Goal: Transaction & Acquisition: Purchase product/service

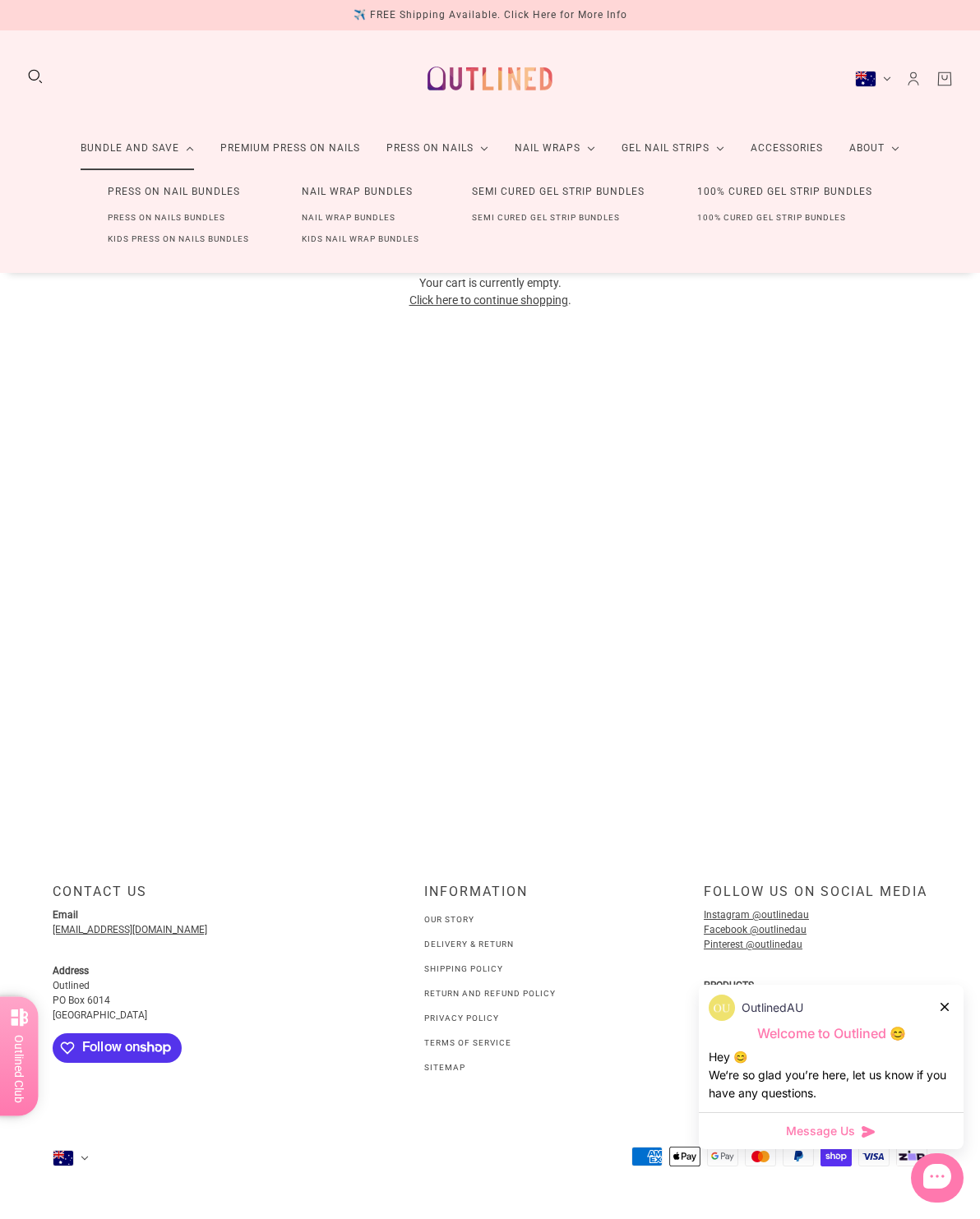
click at [189, 221] on link "Press On Nails Bundles" at bounding box center [166, 218] width 170 height 22
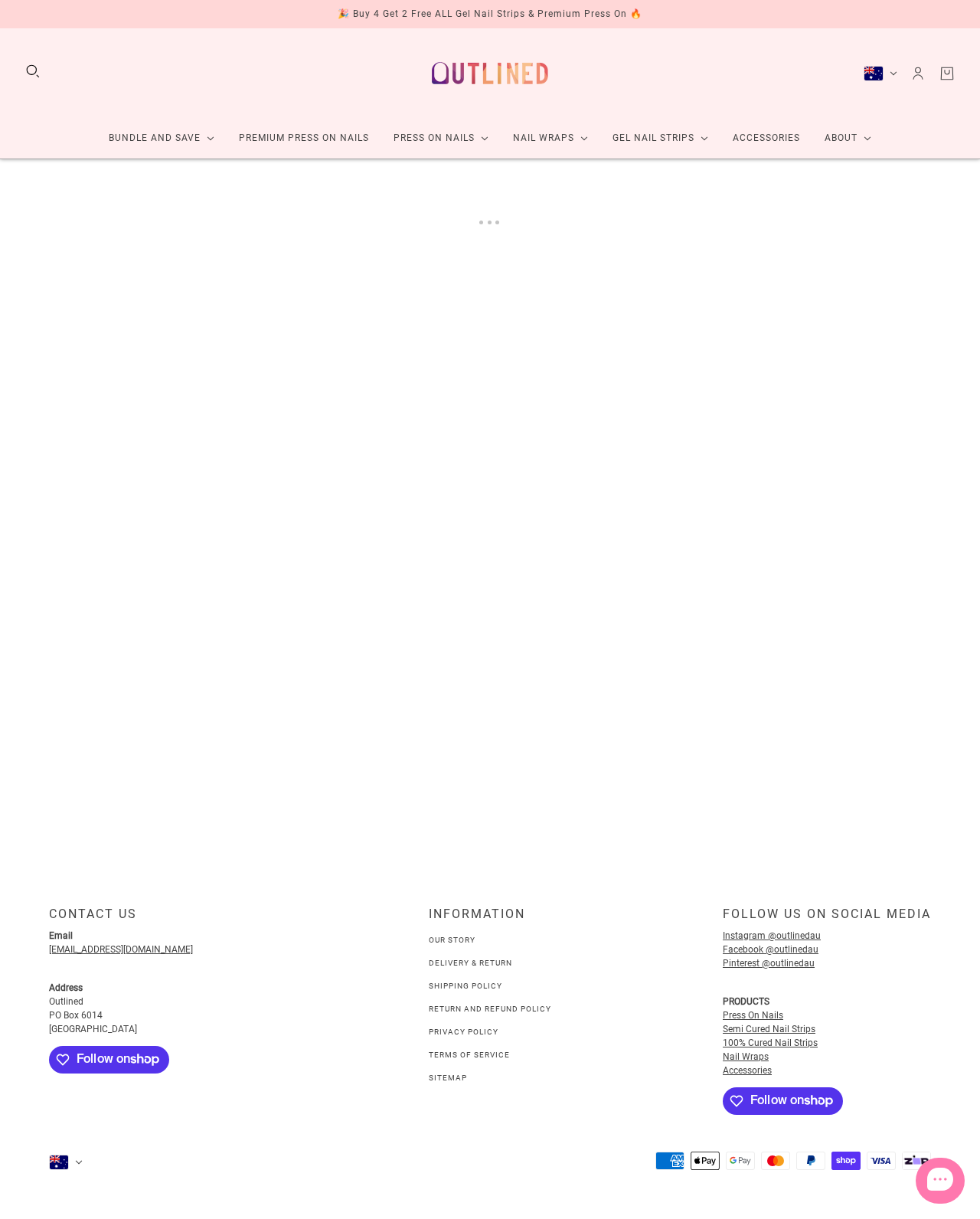
scroll to position [6, 0]
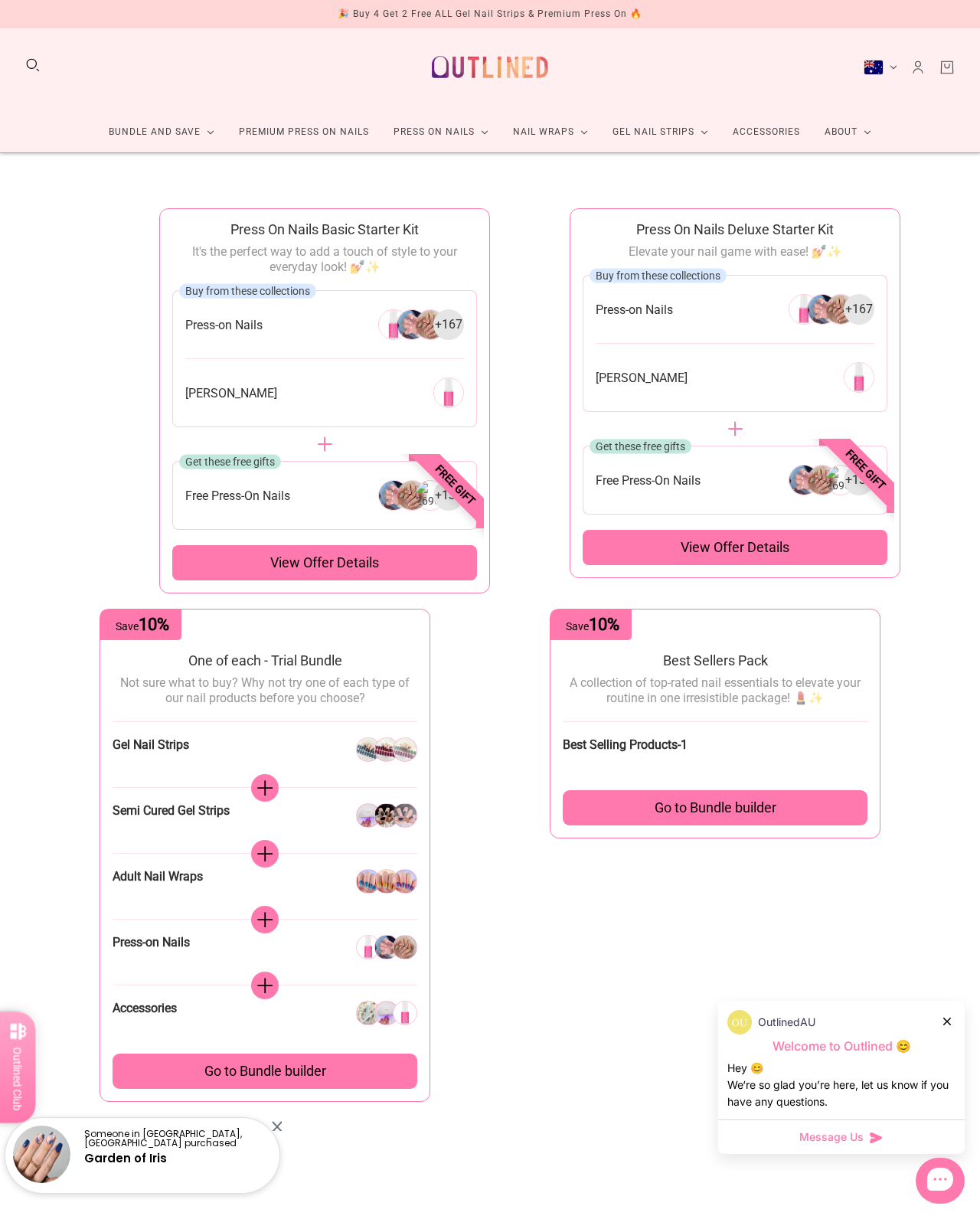
click at [837, 545] on div "View offer details" at bounding box center [734, 548] width 305 height 36
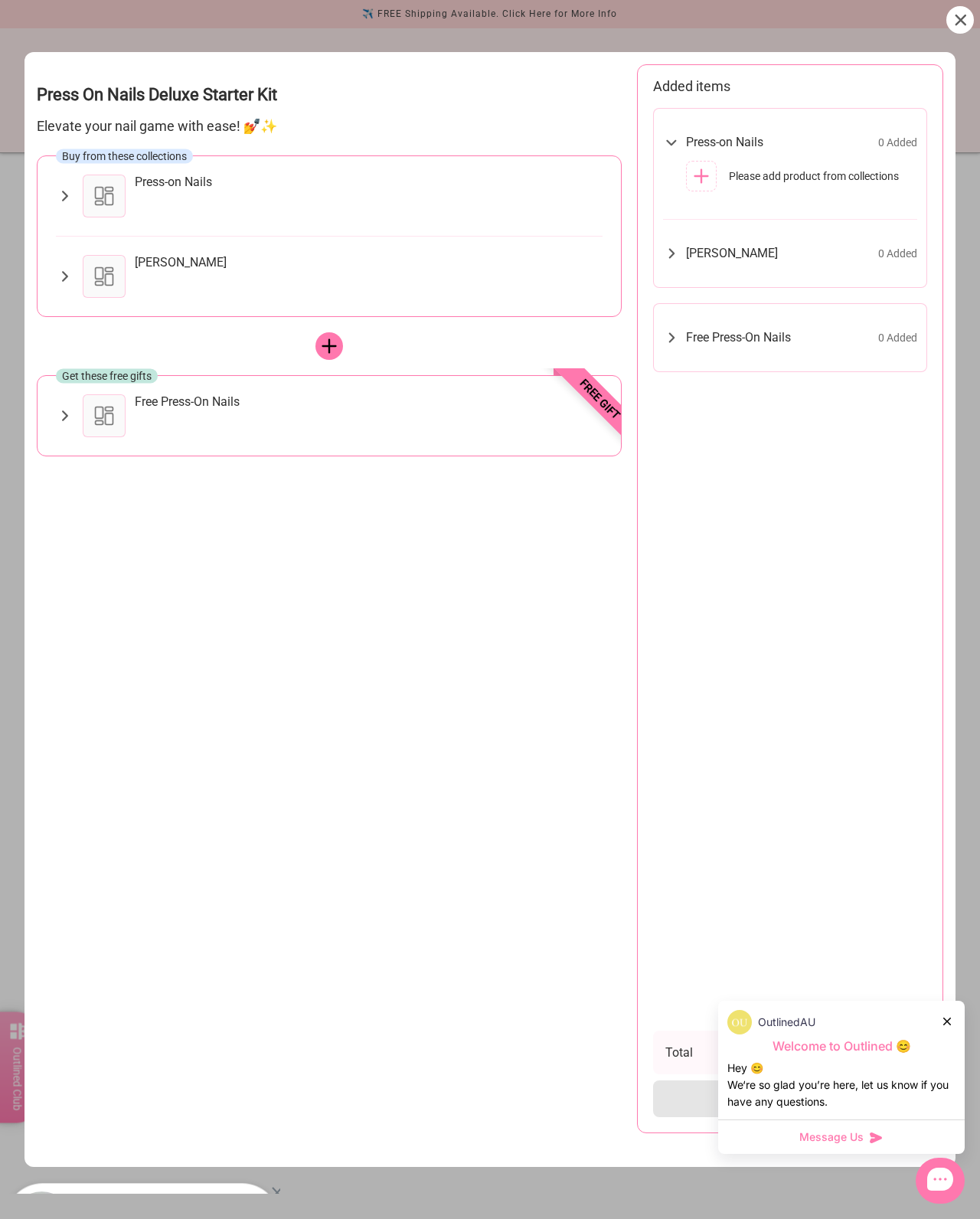
click at [97, 258] on div at bounding box center [104, 277] width 43 height 43
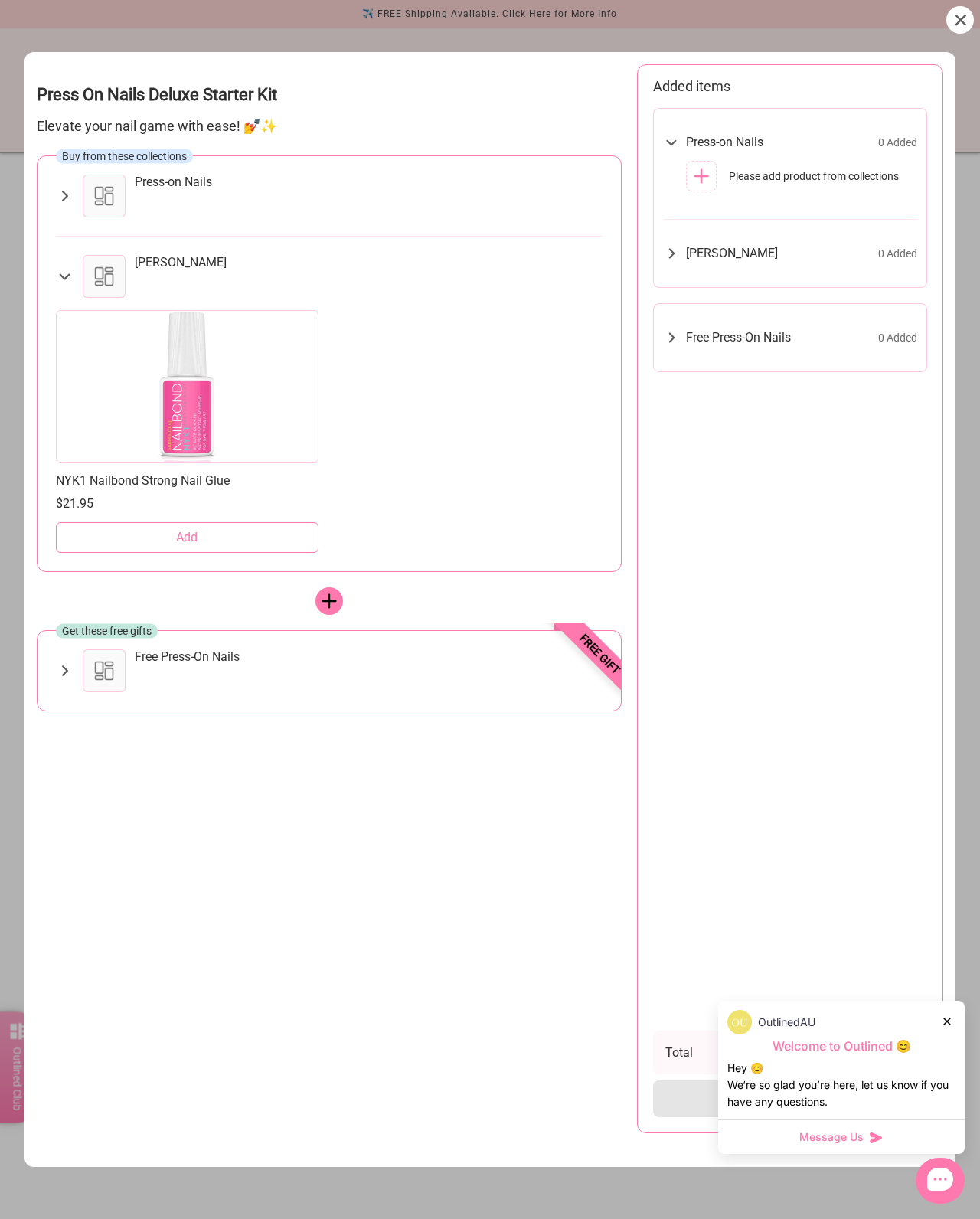
click at [212, 522] on button "Add" at bounding box center [187, 538] width 263 height 31
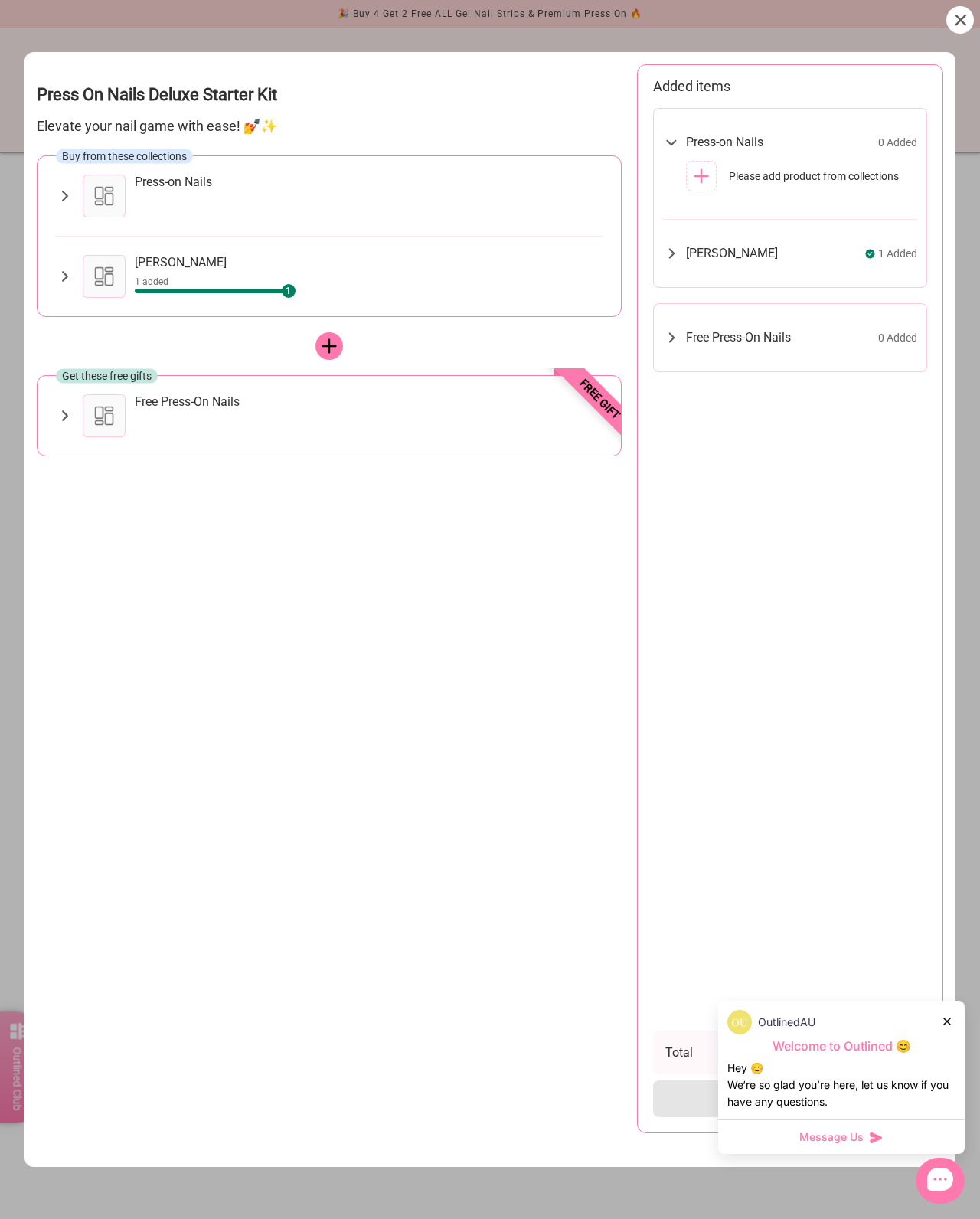
click at [114, 179] on div at bounding box center [104, 196] width 43 height 43
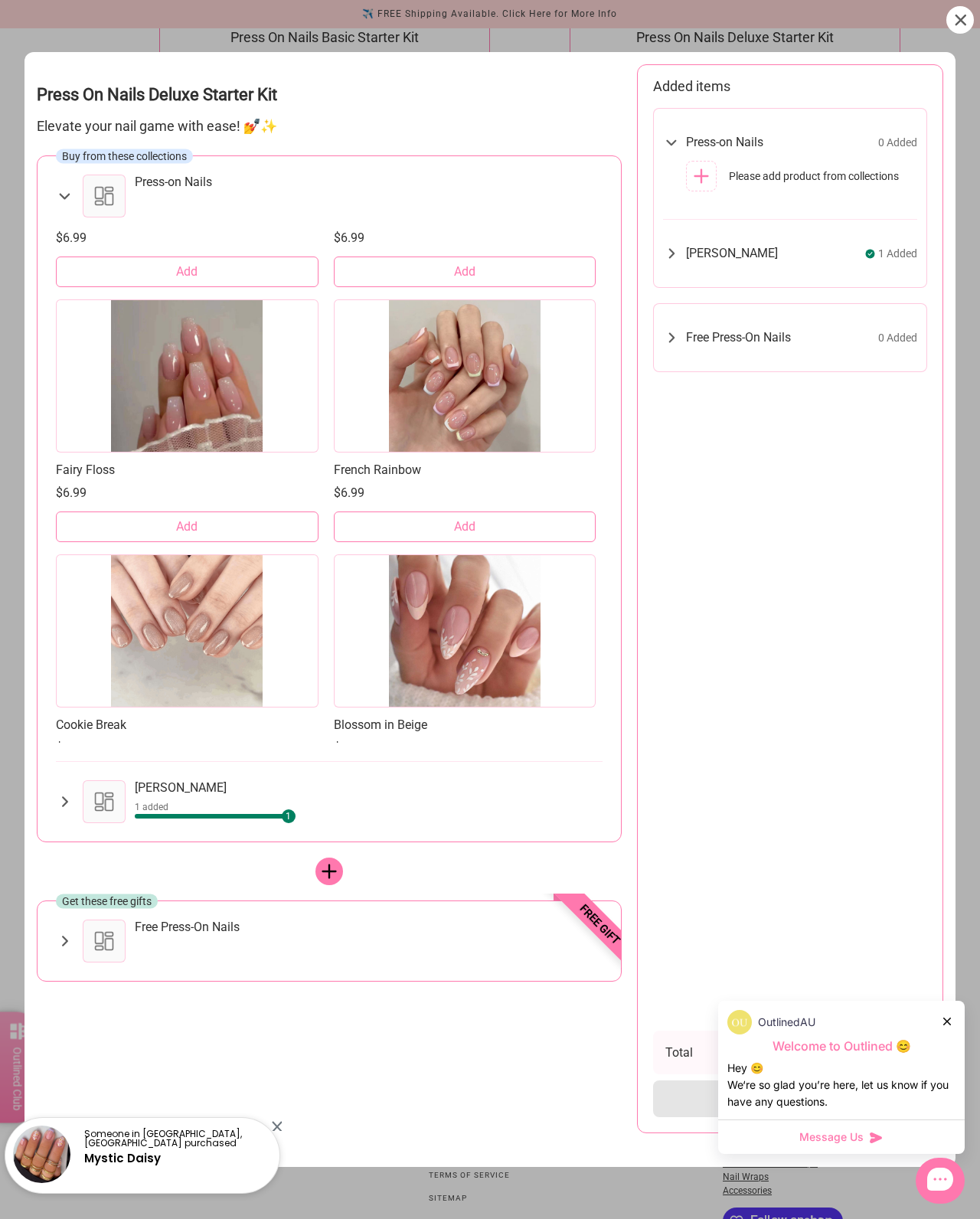
scroll to position [697, 0]
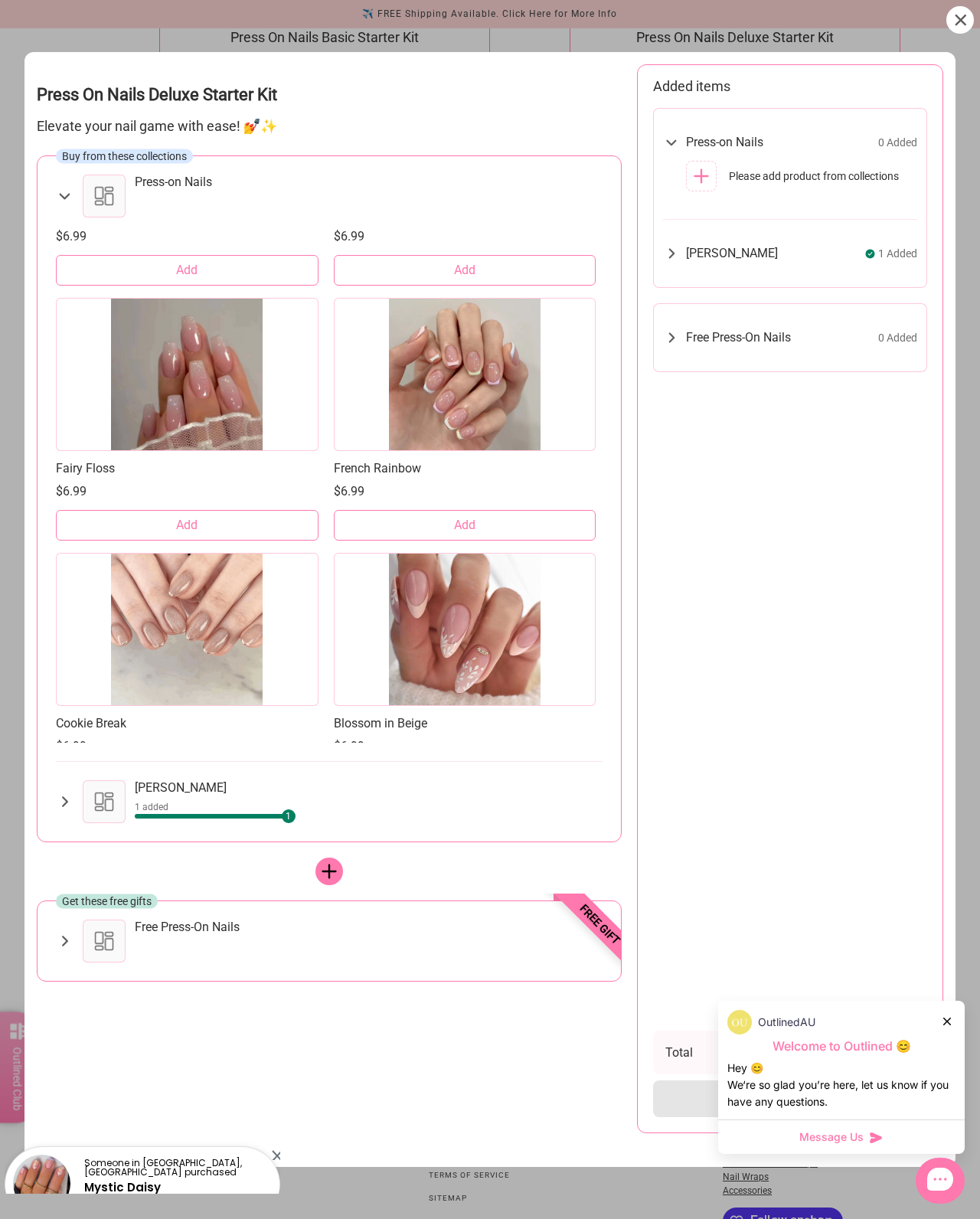
click at [270, 526] on button "Add" at bounding box center [187, 525] width 263 height 31
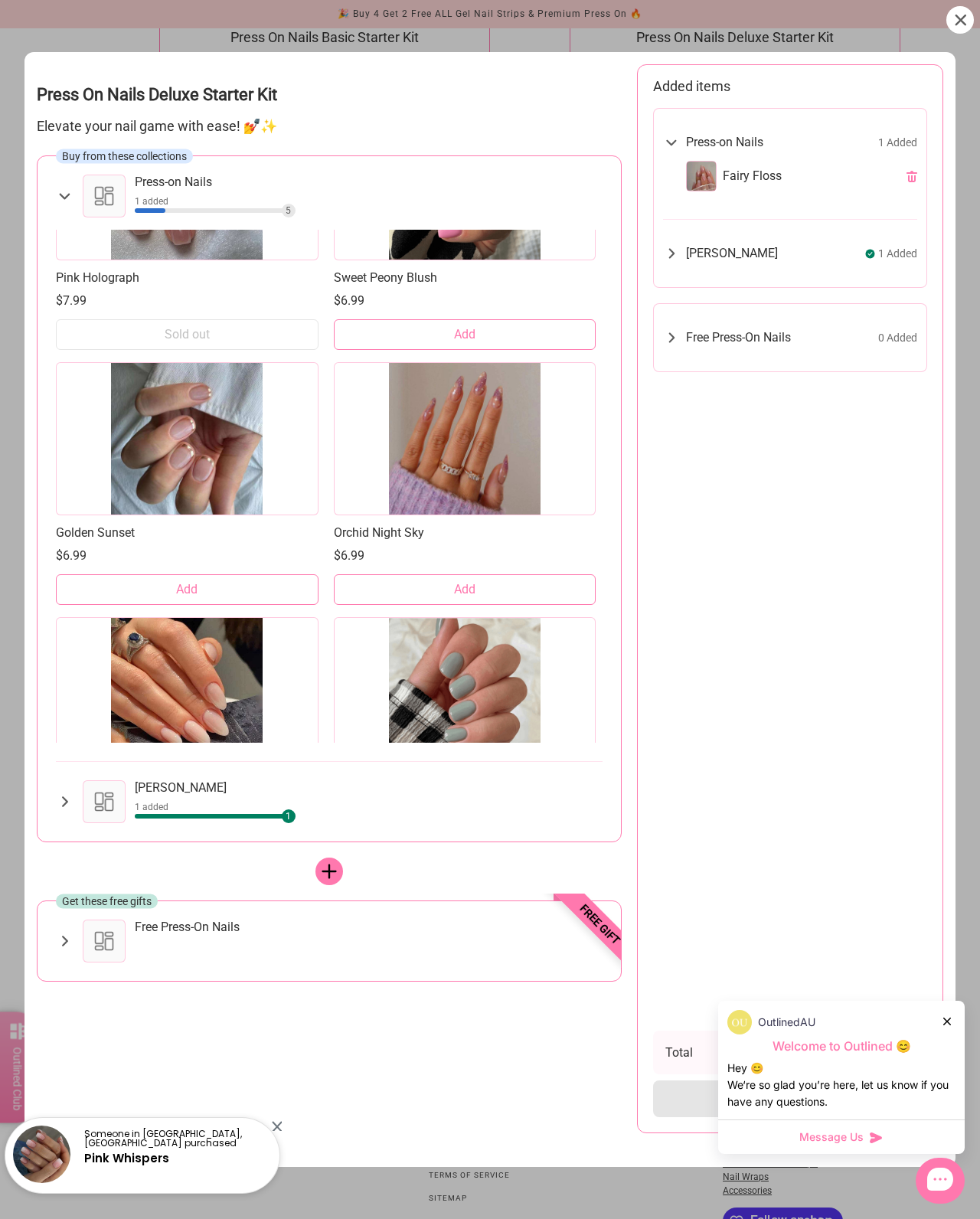
scroll to position [1652, 0]
click at [543, 587] on button "Add" at bounding box center [465, 590] width 263 height 31
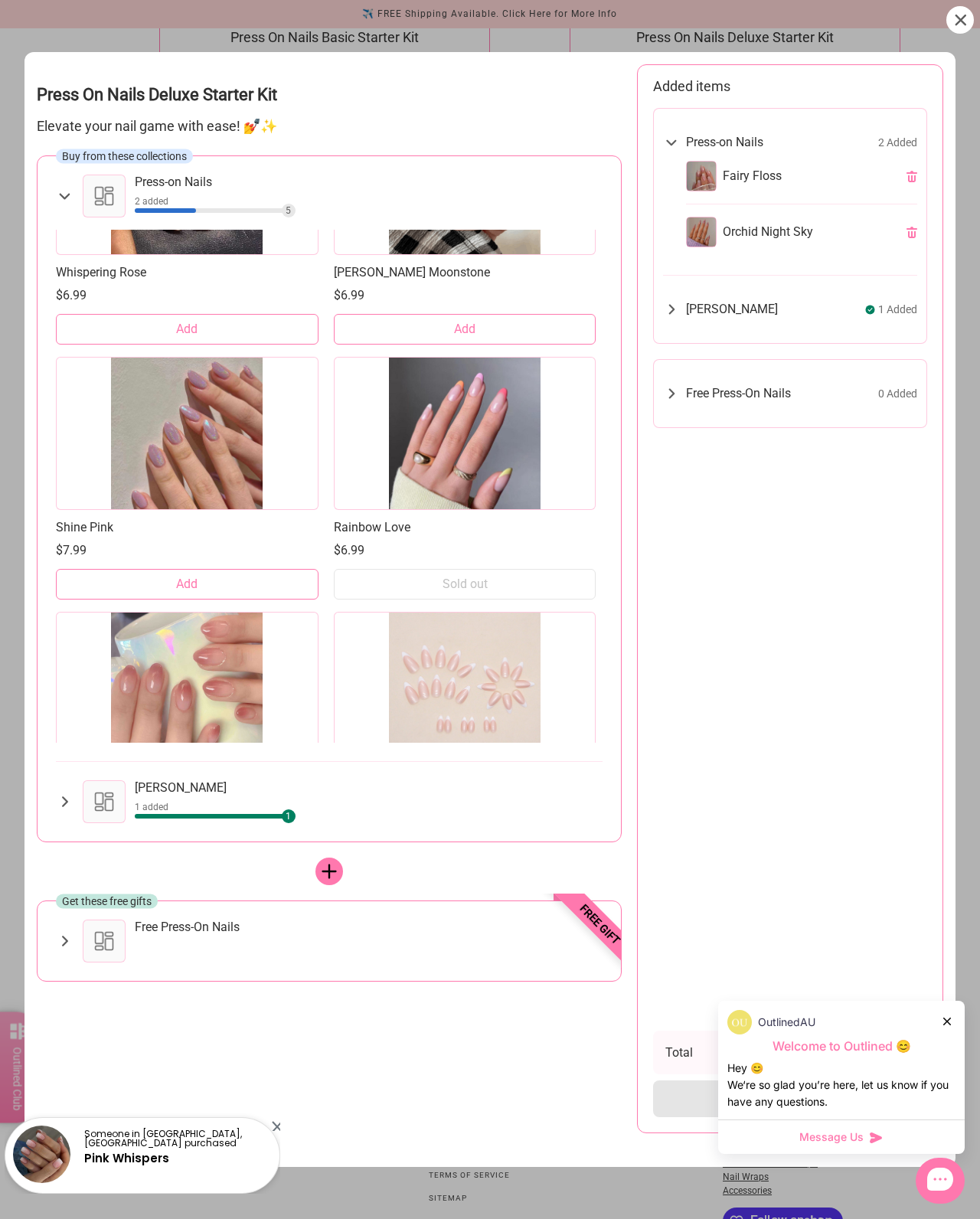
scroll to position [2187, 0]
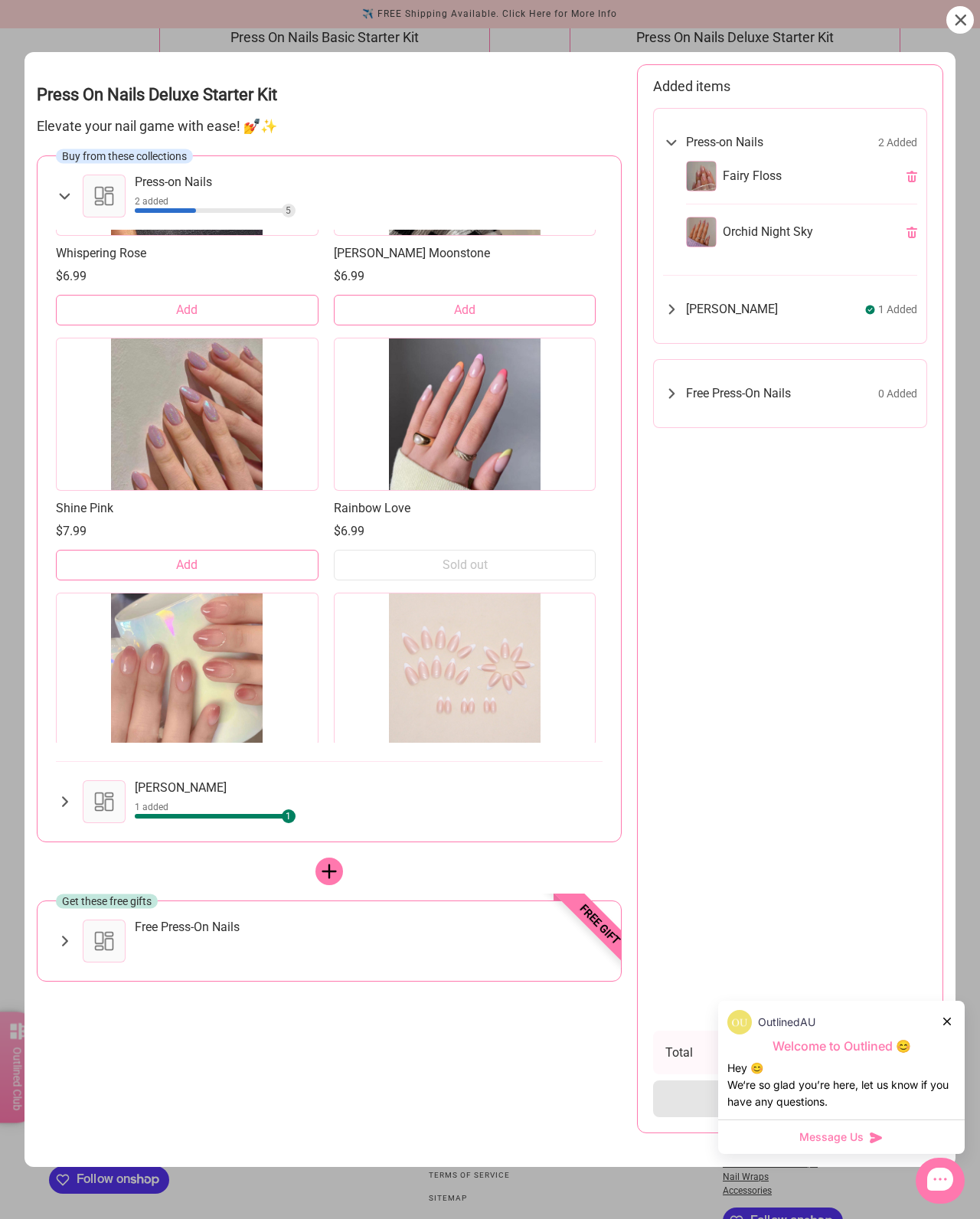
click at [291, 570] on button "Add" at bounding box center [187, 565] width 263 height 31
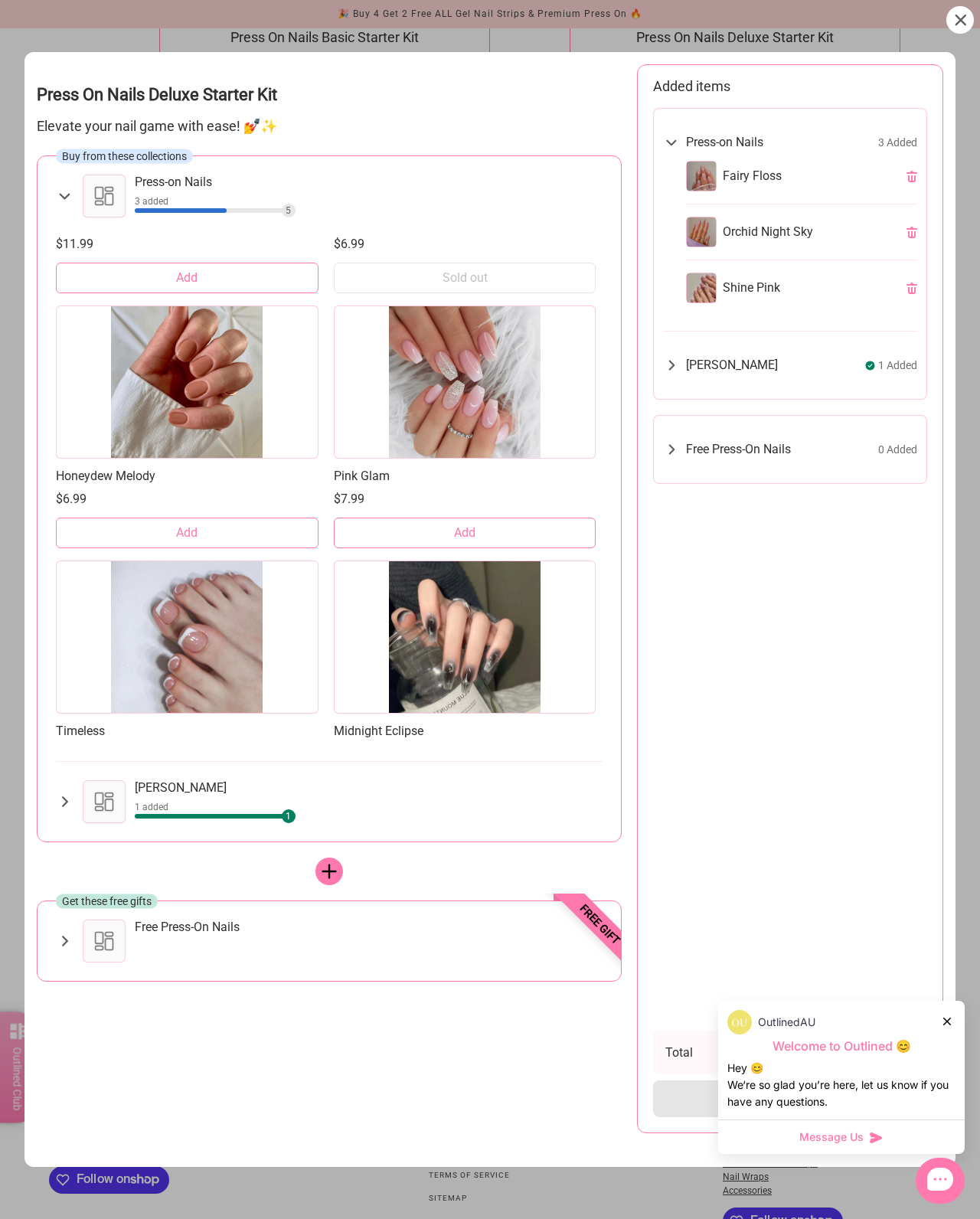
scroll to position [4260, 0]
click at [519, 543] on button "Add" at bounding box center [465, 532] width 263 height 31
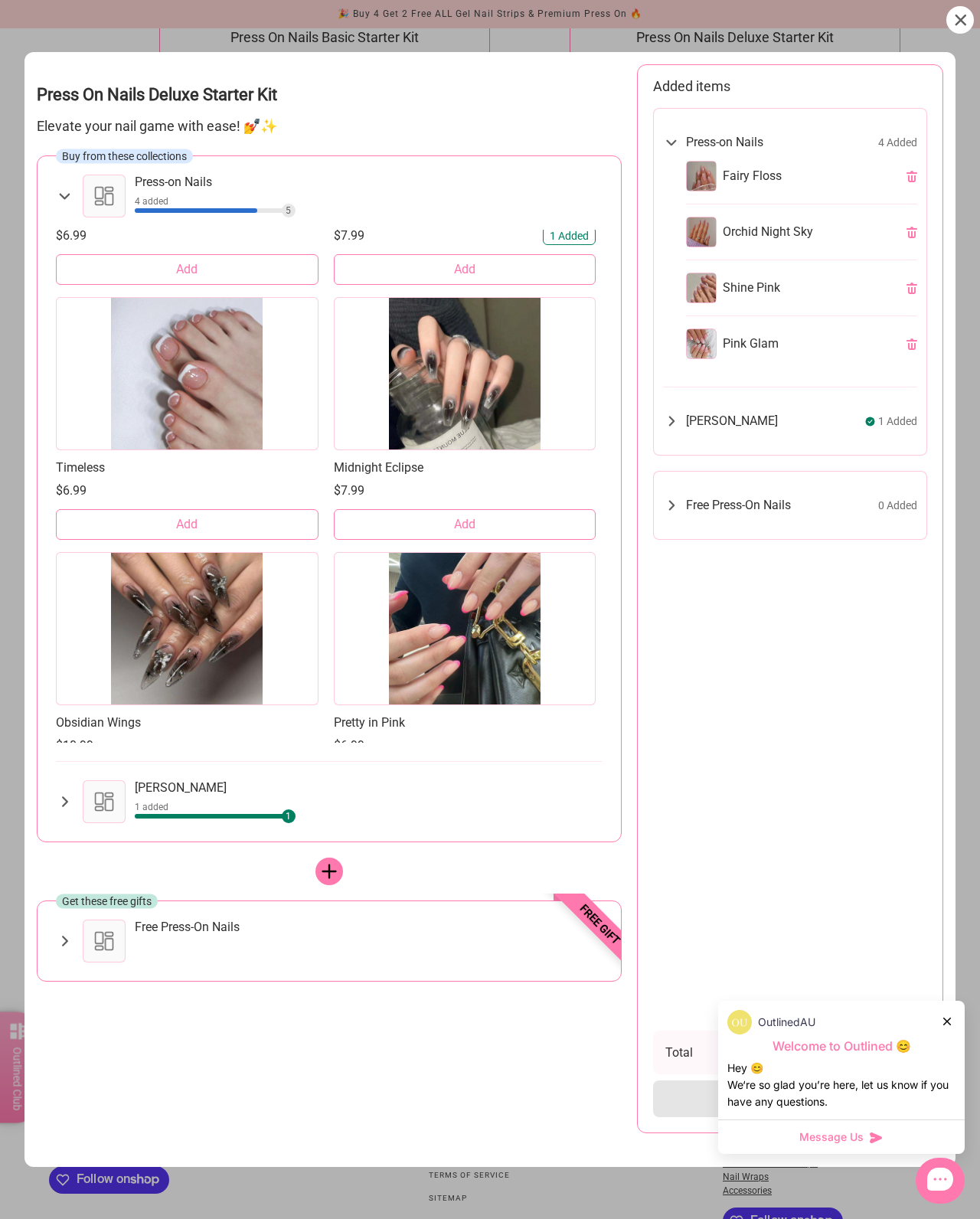
scroll to position [4528, 0]
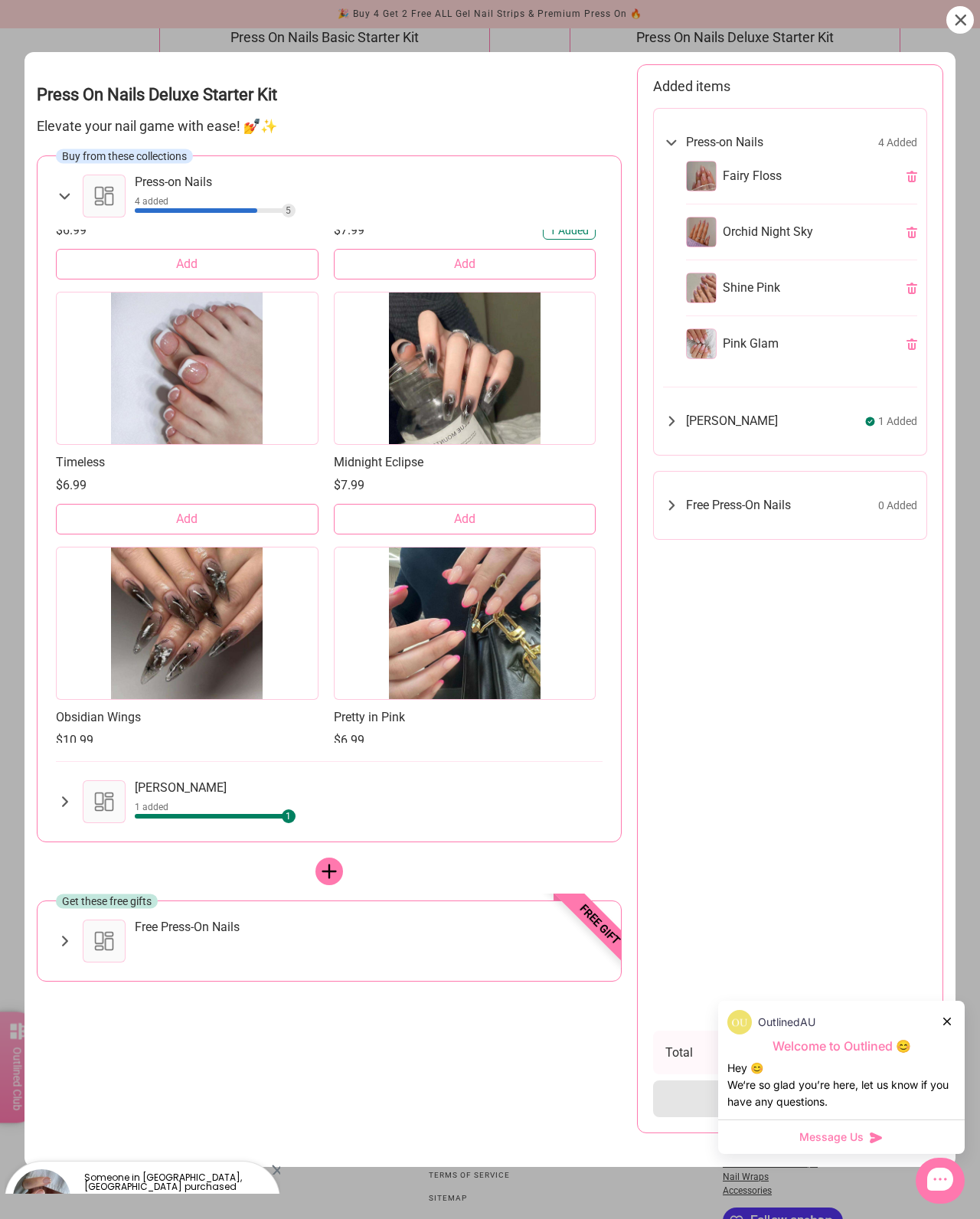
click at [517, 534] on button "Add" at bounding box center [465, 519] width 263 height 31
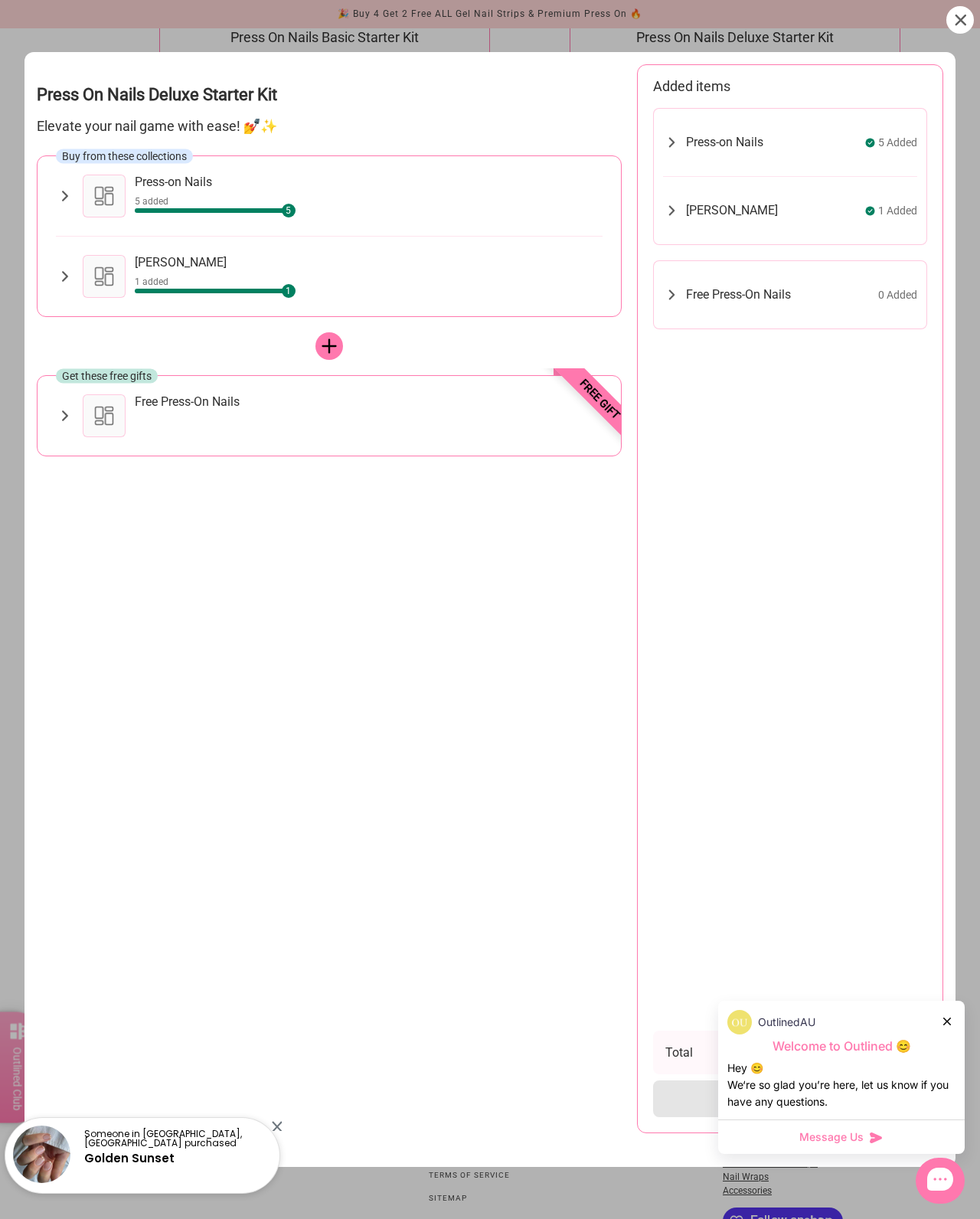
click at [439, 431] on div "Free Press-On Nails" at bounding box center [368, 416] width 468 height 43
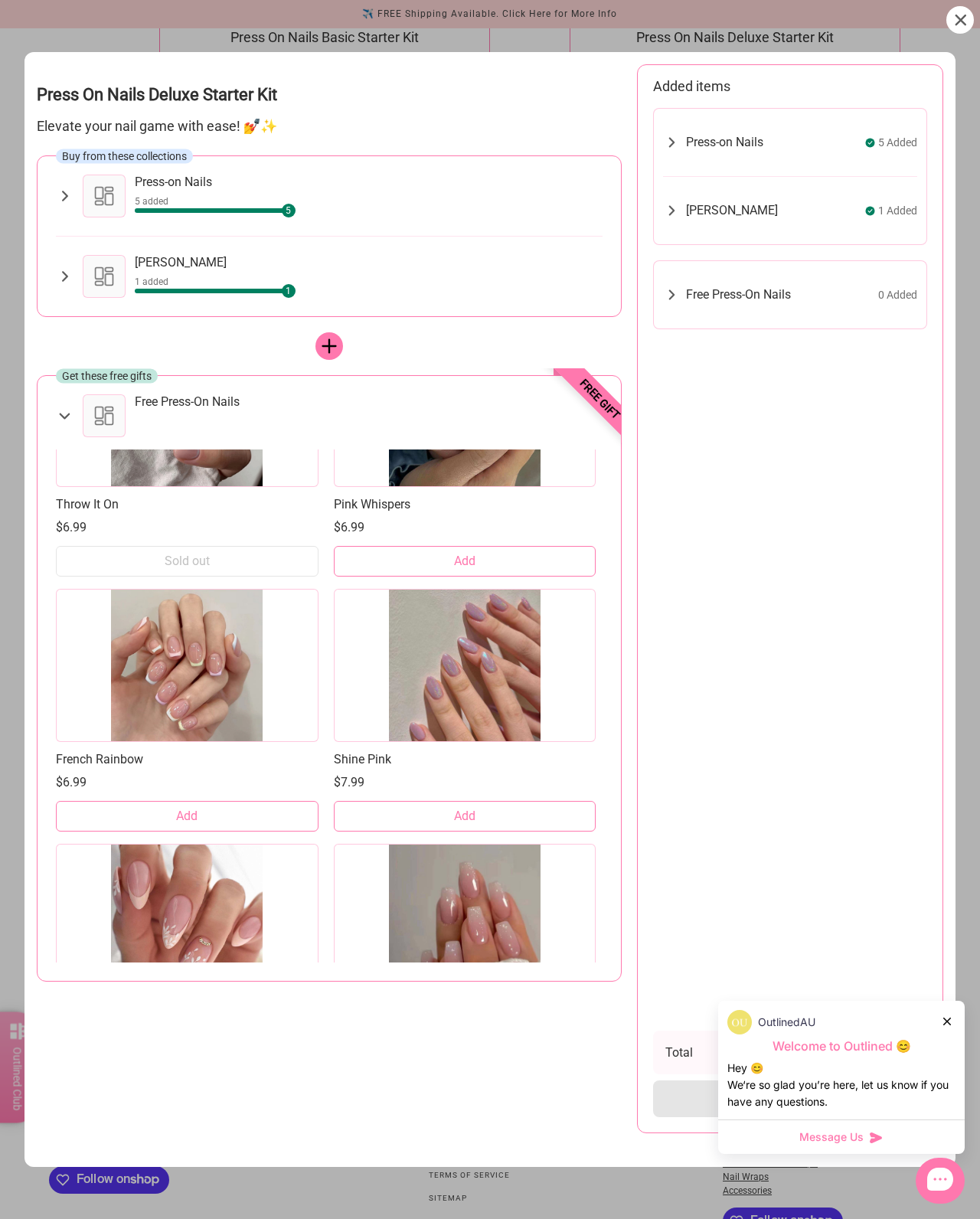
scroll to position [615, 0]
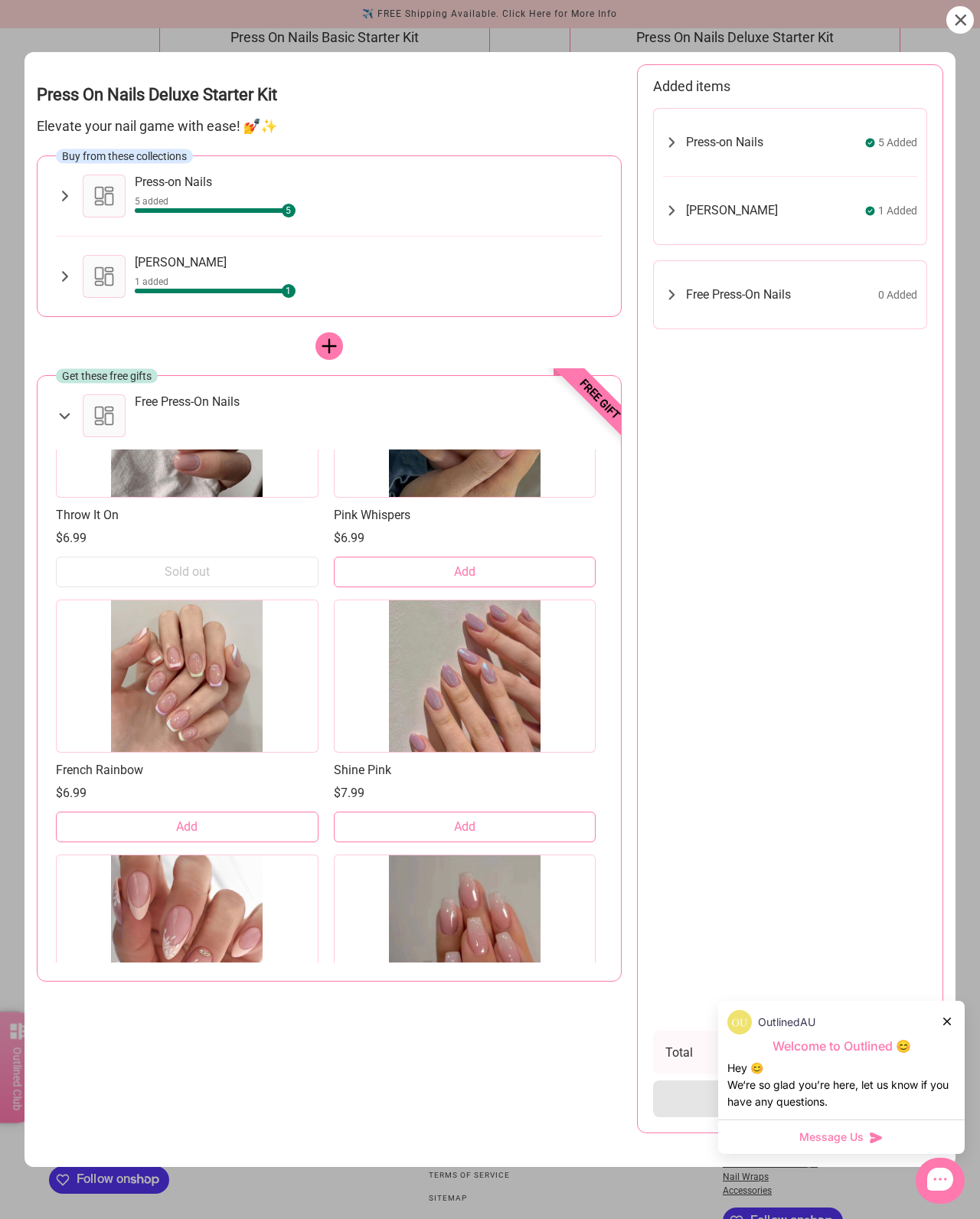
click at [61, 194] on icon at bounding box center [64, 196] width 18 height 19
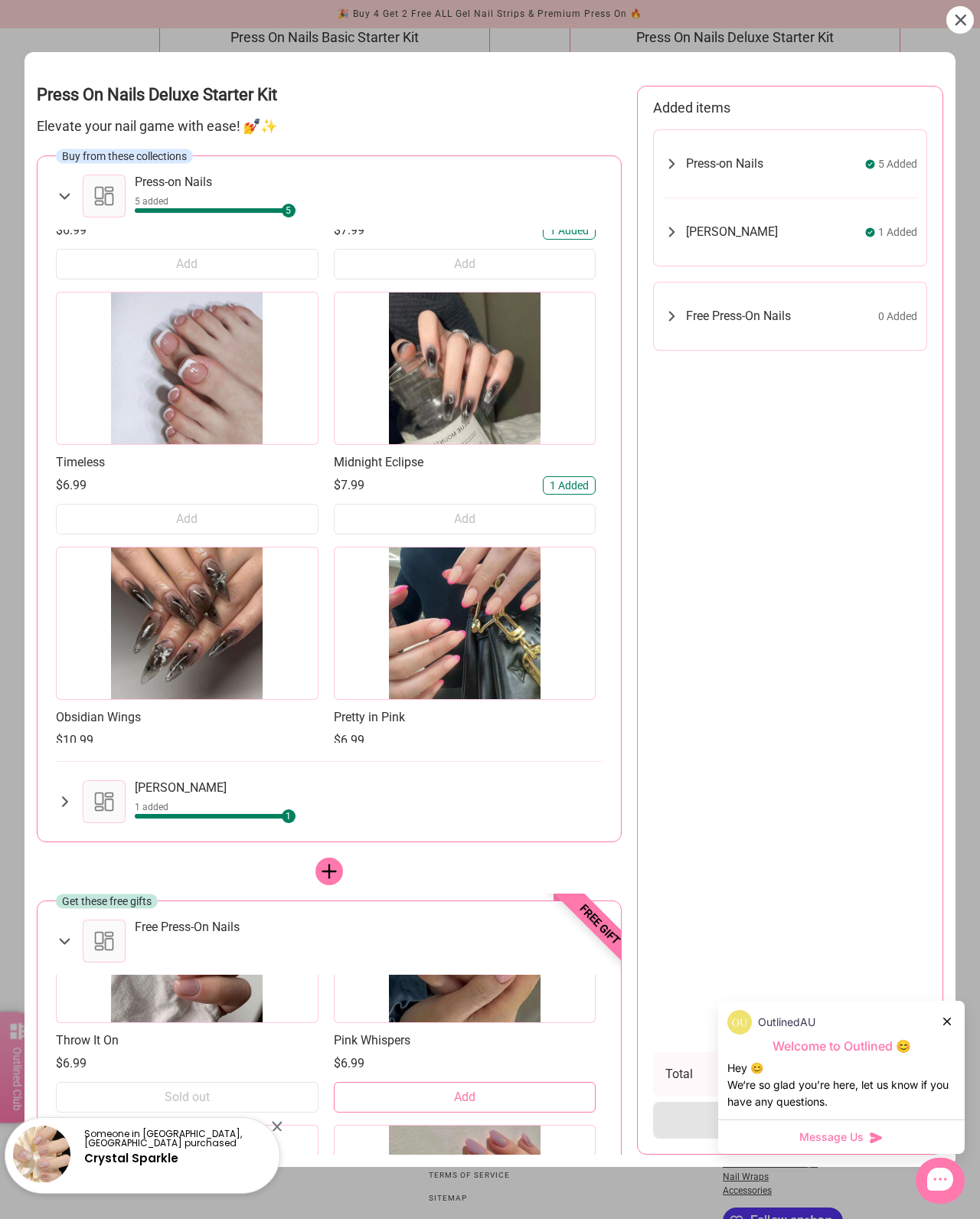
click at [63, 190] on icon at bounding box center [64, 196] width 19 height 18
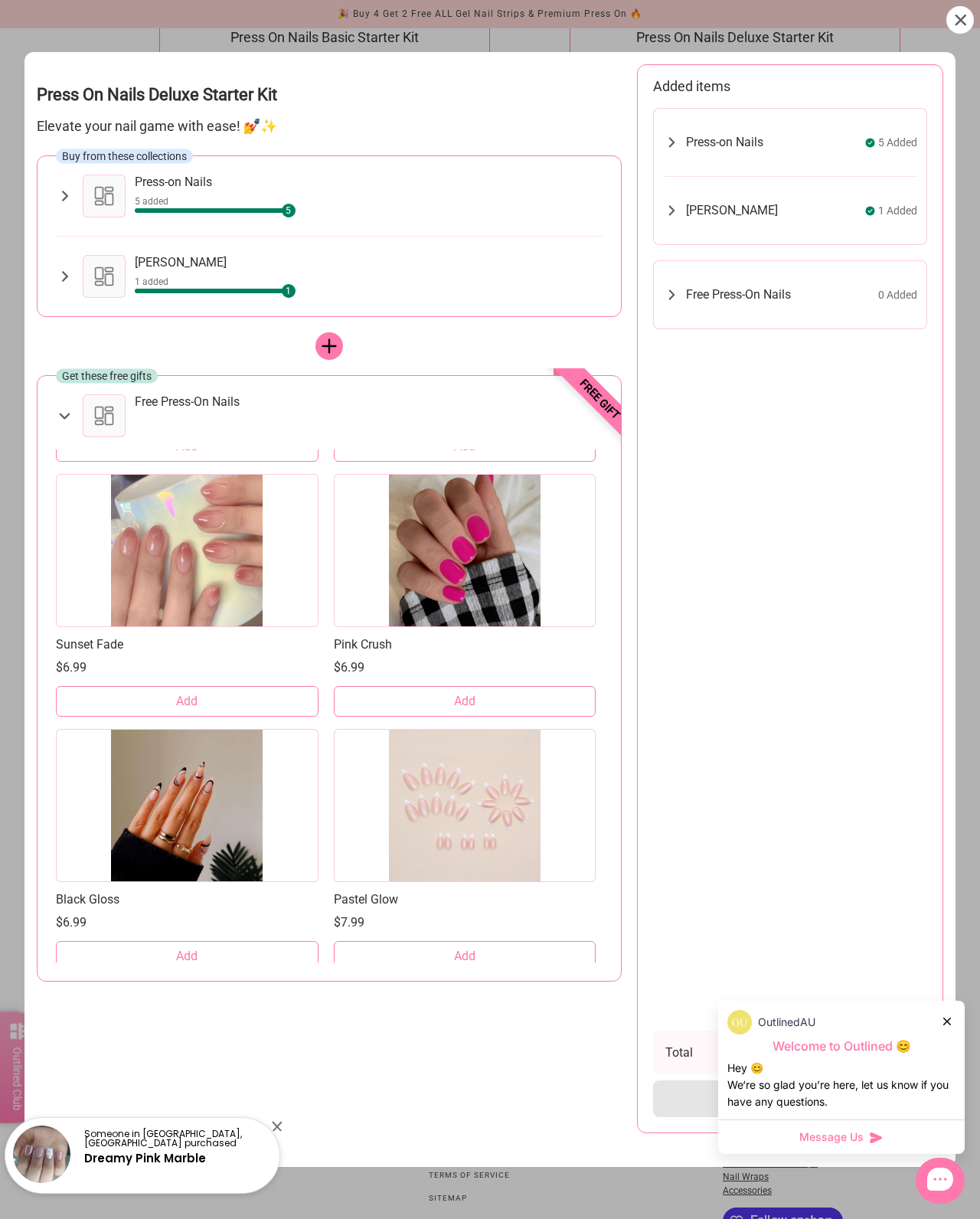
scroll to position [2793, 0]
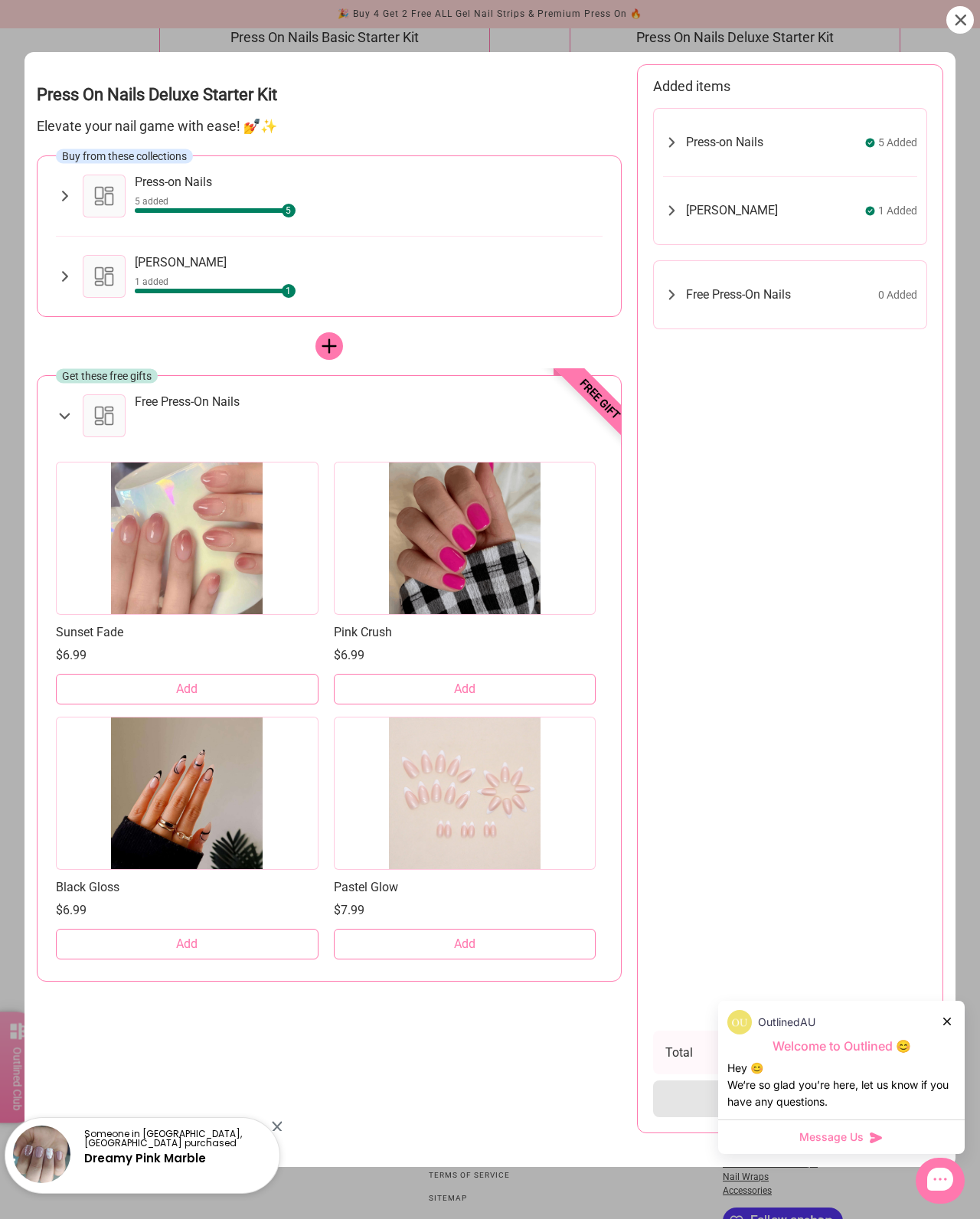
click at [524, 700] on button "Add" at bounding box center [465, 689] width 263 height 31
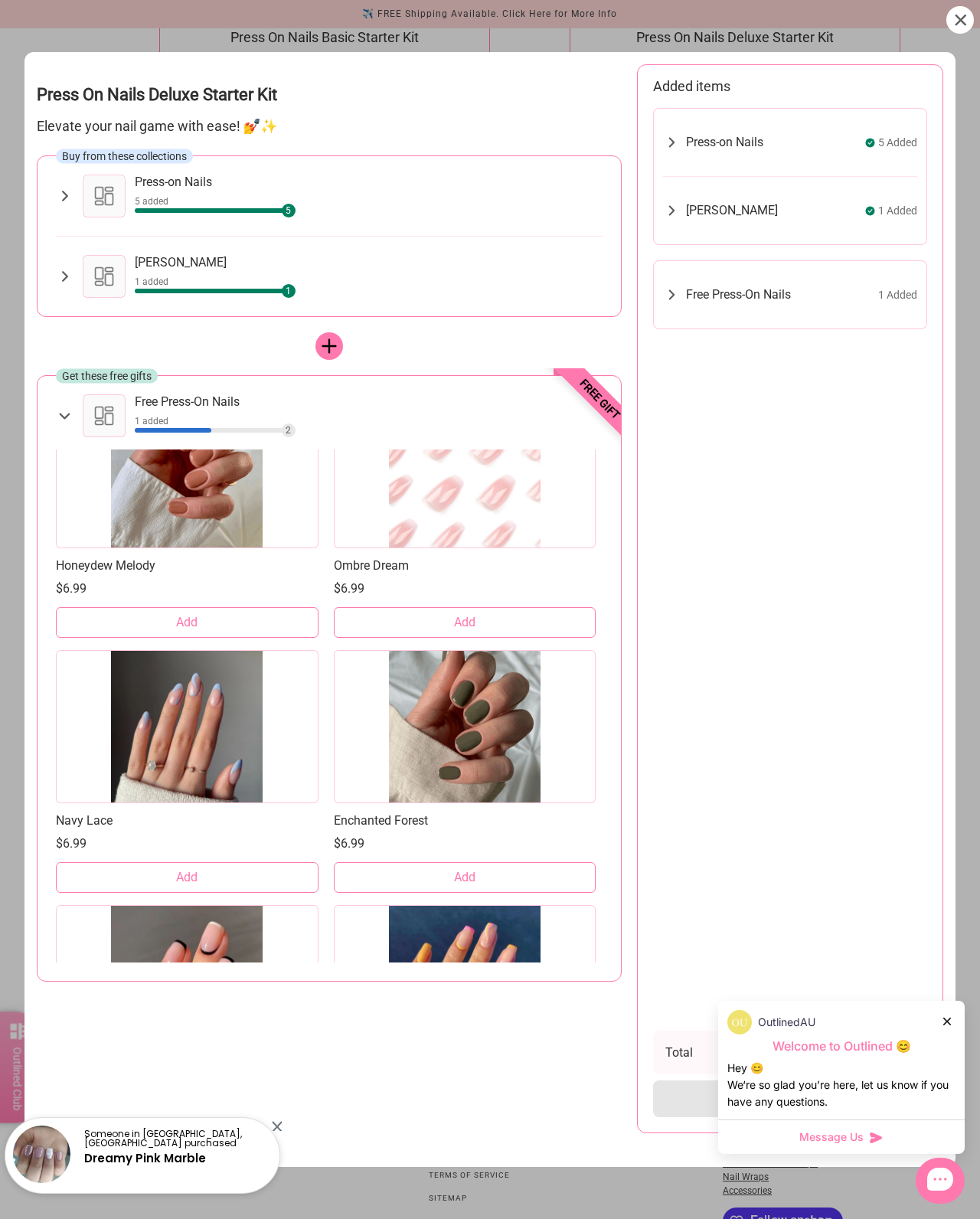
click at [823, 862] on ul "Press-on Nails 5 Added Fairy Floss Orchid Night Sky Shine Pink Pink Glam Midnig…" at bounding box center [790, 563] width 274 height 911
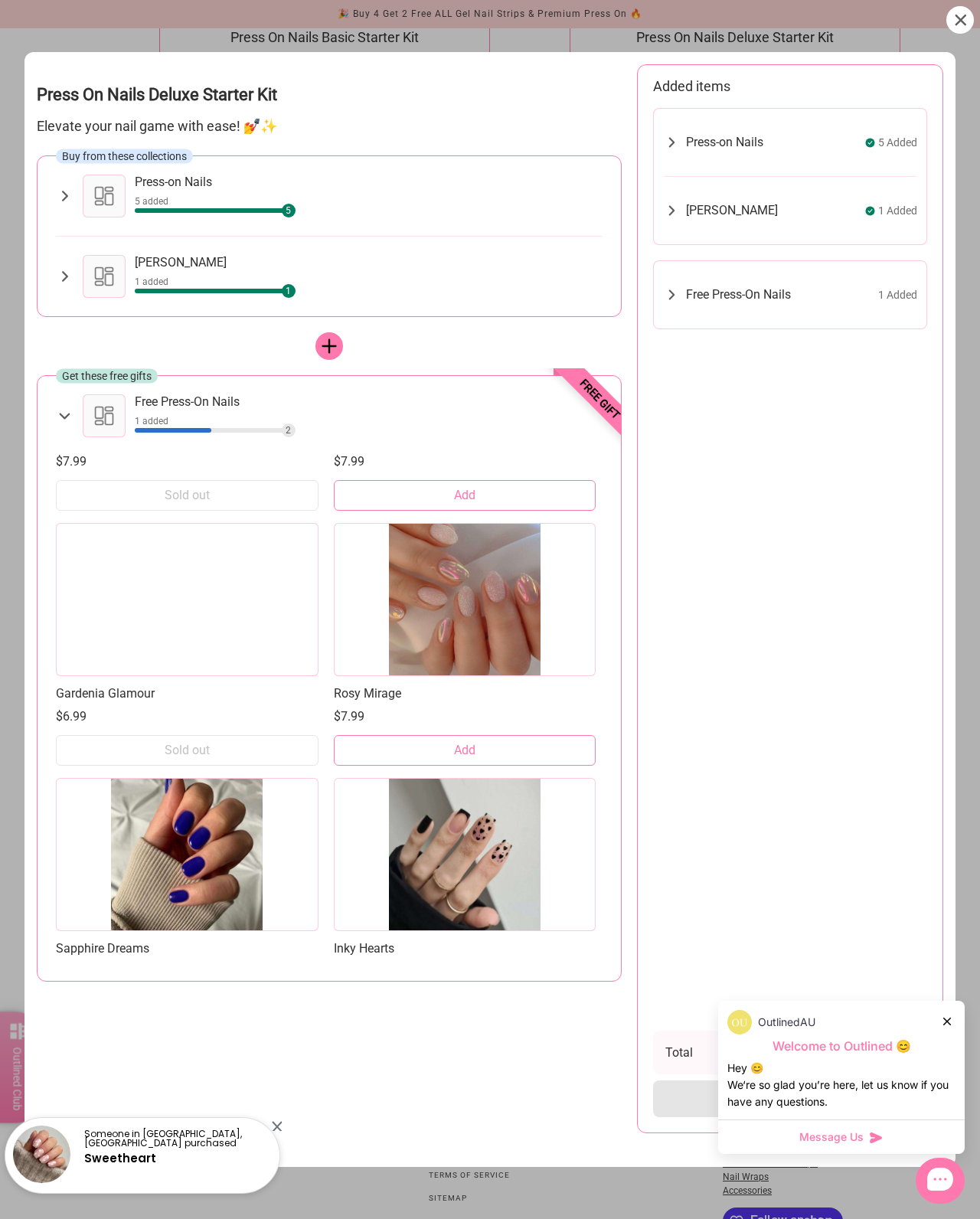
scroll to position [9376, 0]
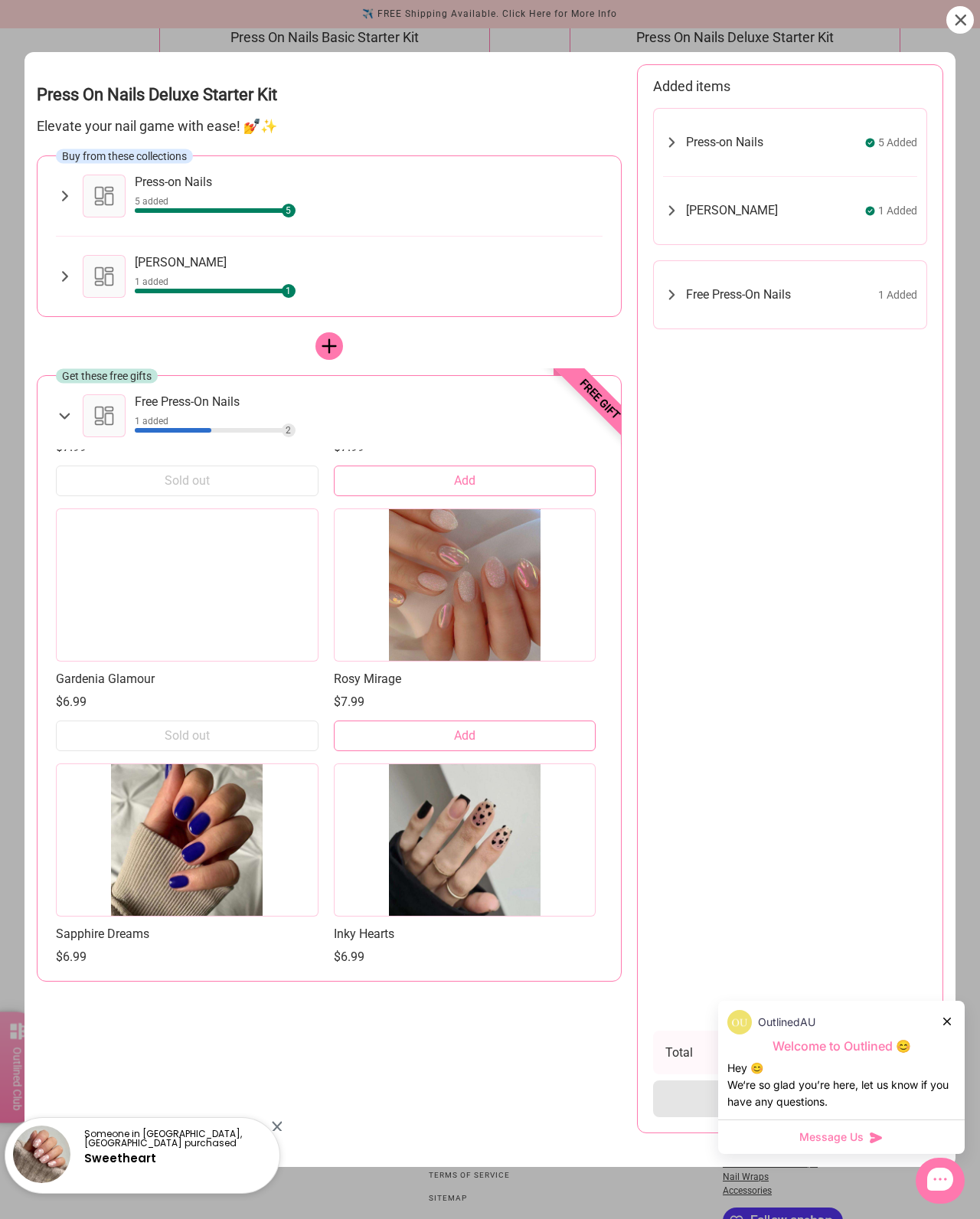
click at [531, 741] on button "Add" at bounding box center [465, 736] width 263 height 31
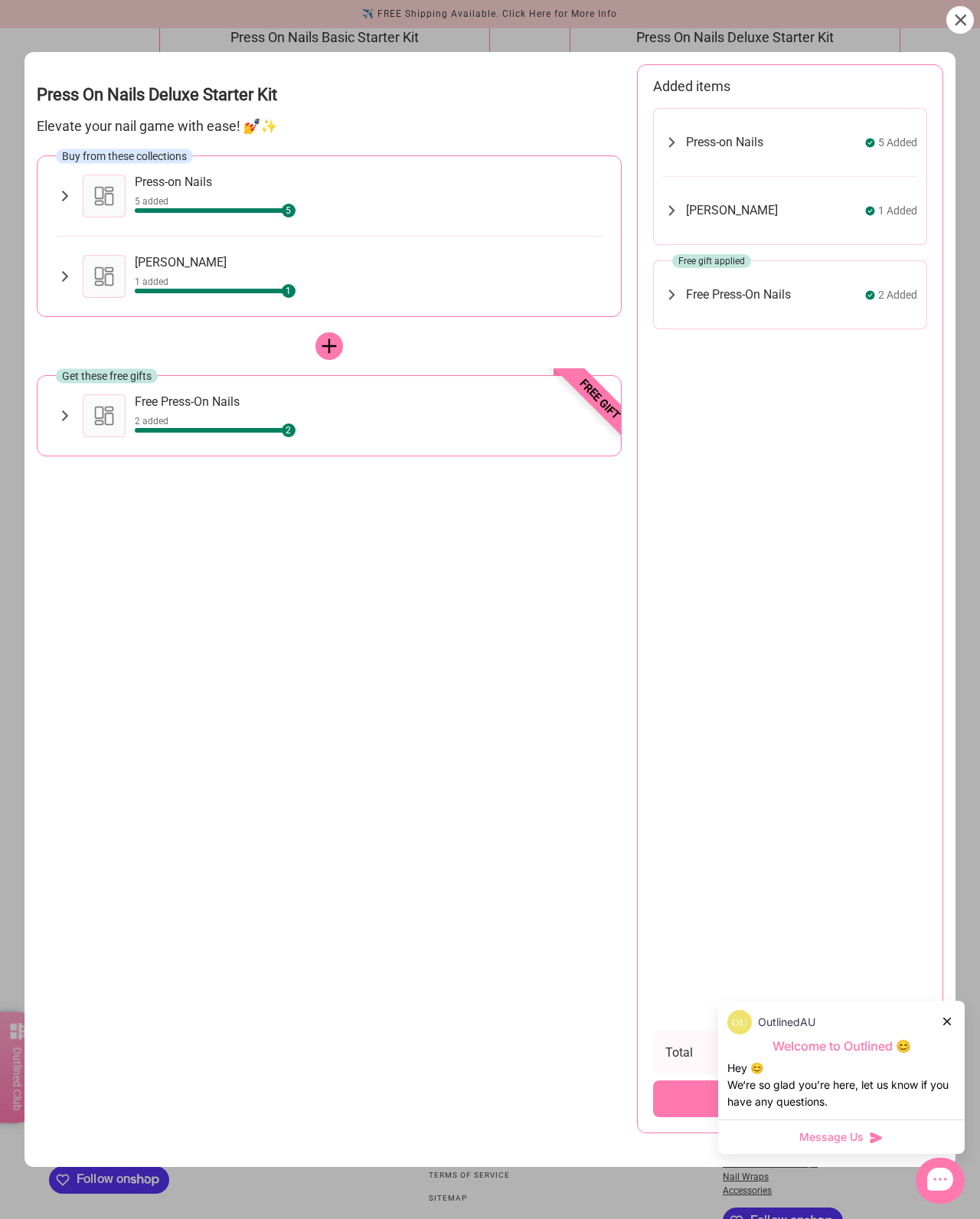
click at [936, 1034] on div "OutlinedAU" at bounding box center [841, 1022] width 228 height 25
click at [943, 1025] on icon at bounding box center [947, 1021] width 8 height 8
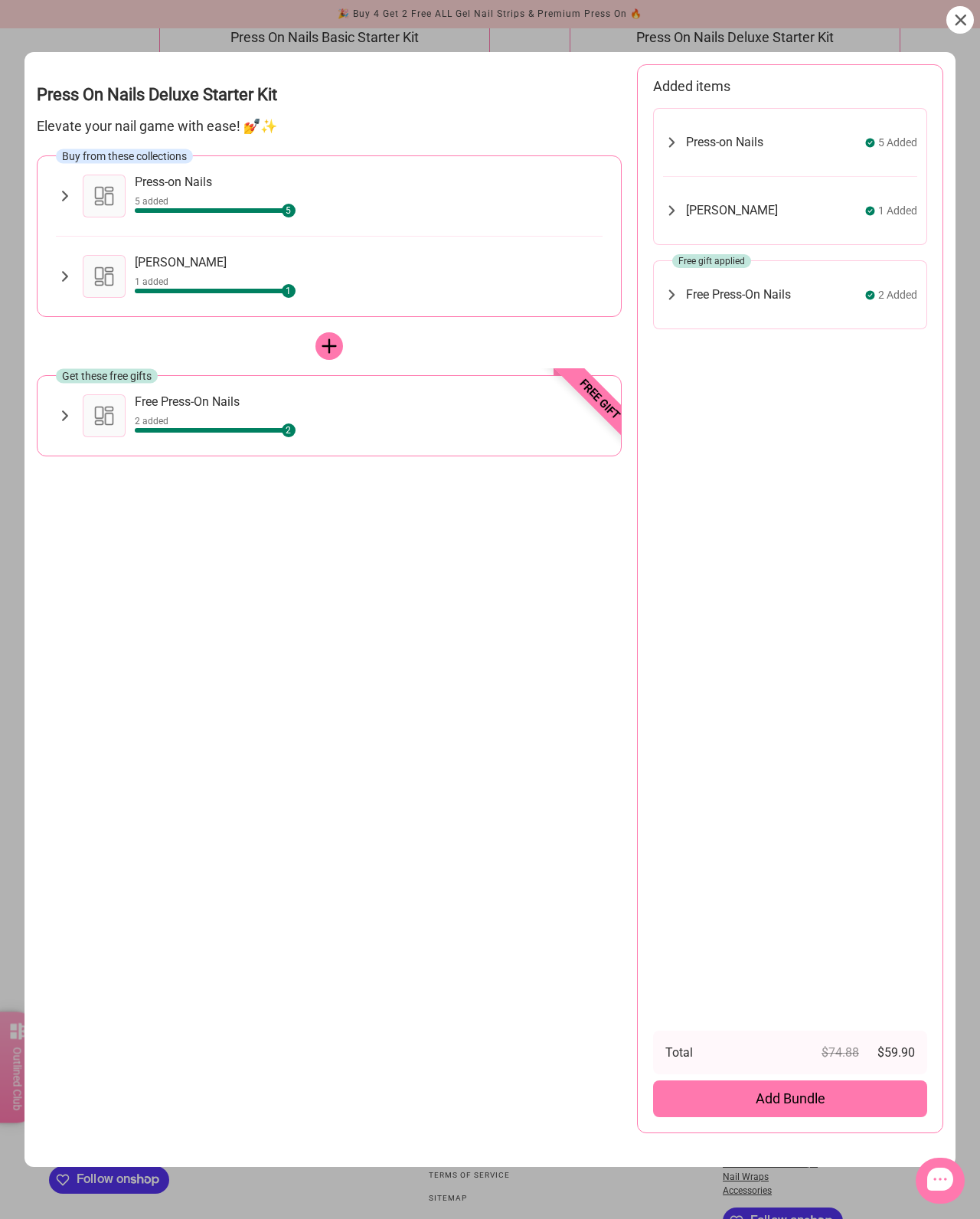
click at [843, 1117] on div "Add Bundle" at bounding box center [790, 1099] width 274 height 37
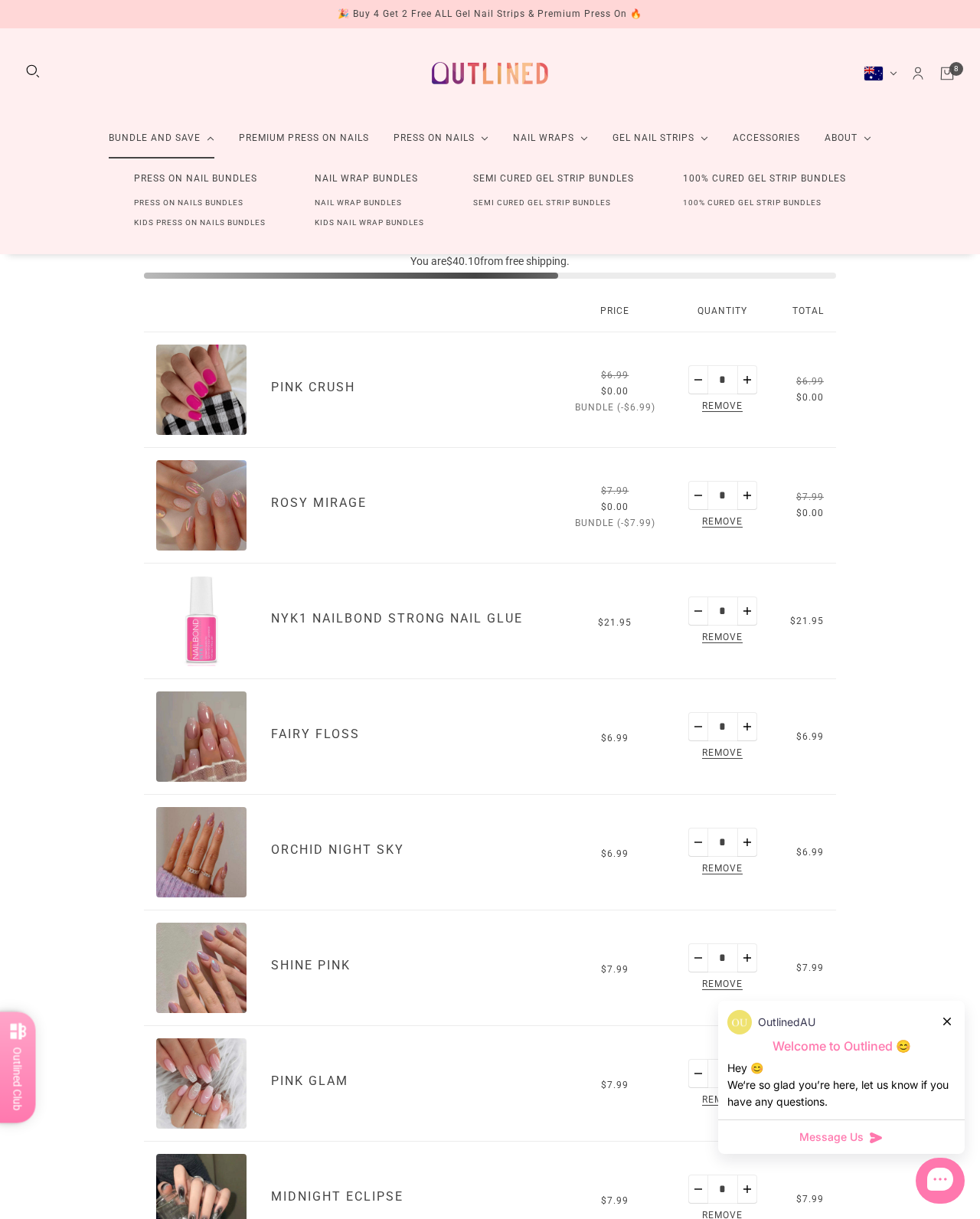
click at [198, 204] on link "Press On Nails Bundles" at bounding box center [188, 203] width 158 height 20
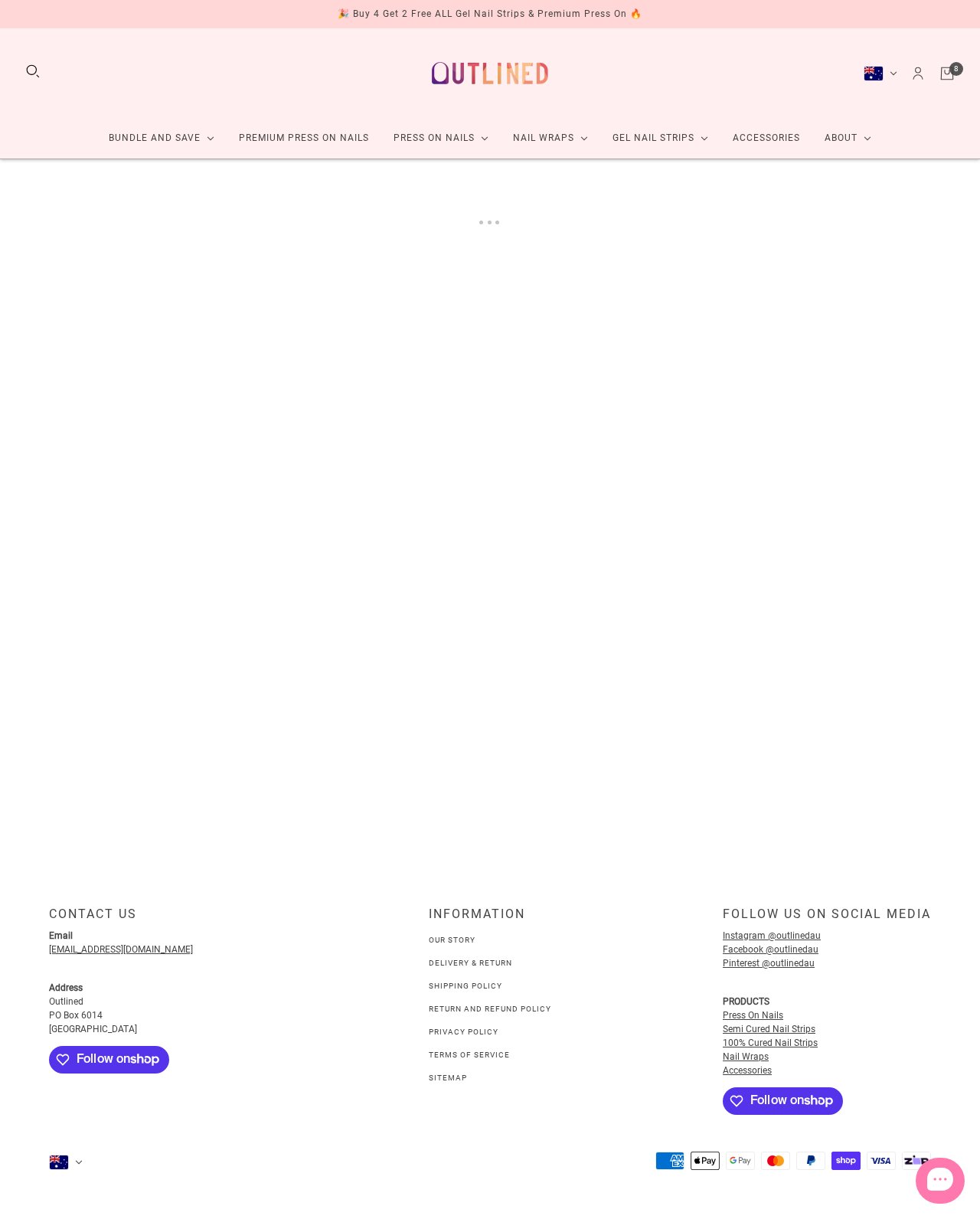
scroll to position [6, 0]
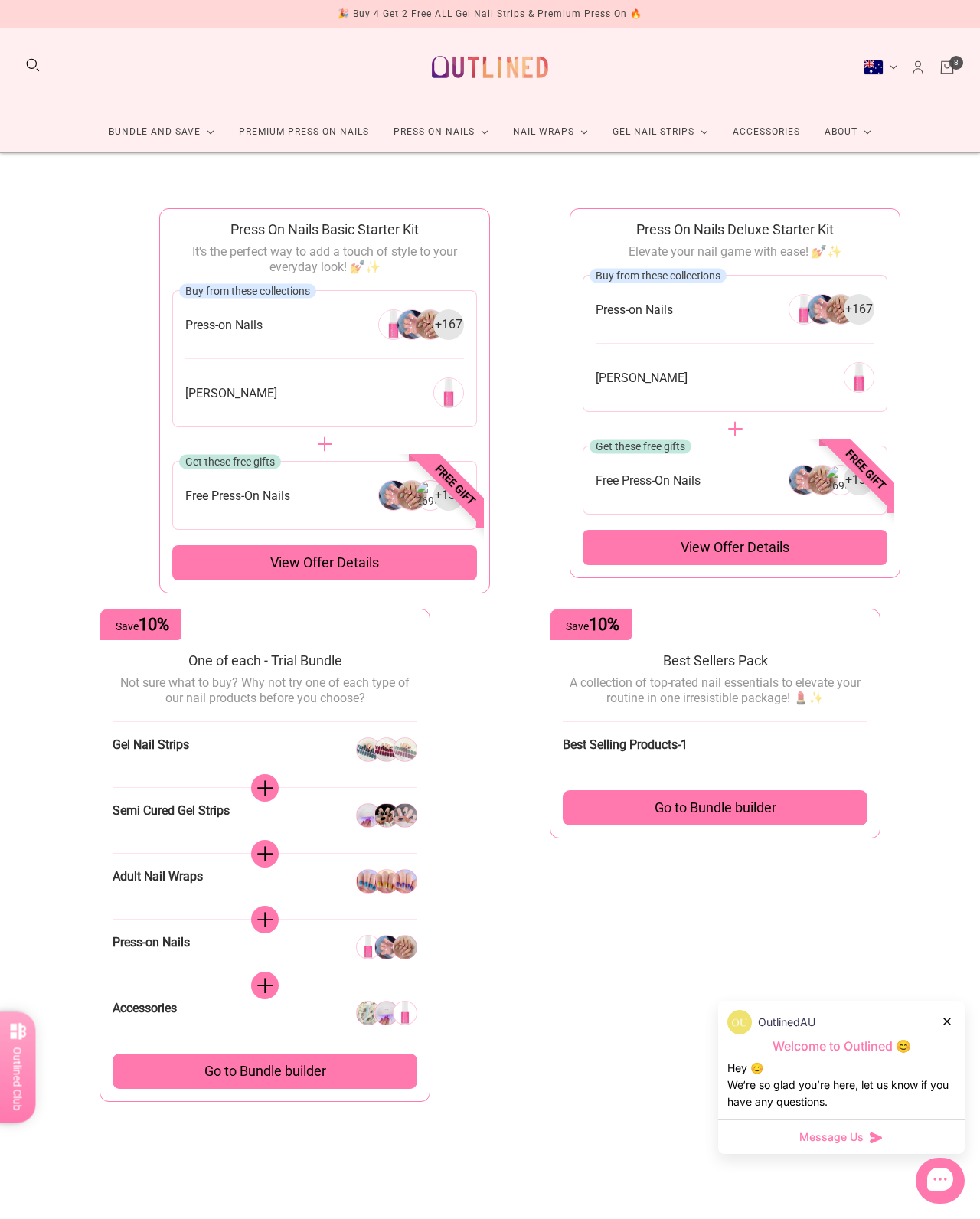
click at [811, 542] on div "View offer details" at bounding box center [734, 548] width 305 height 36
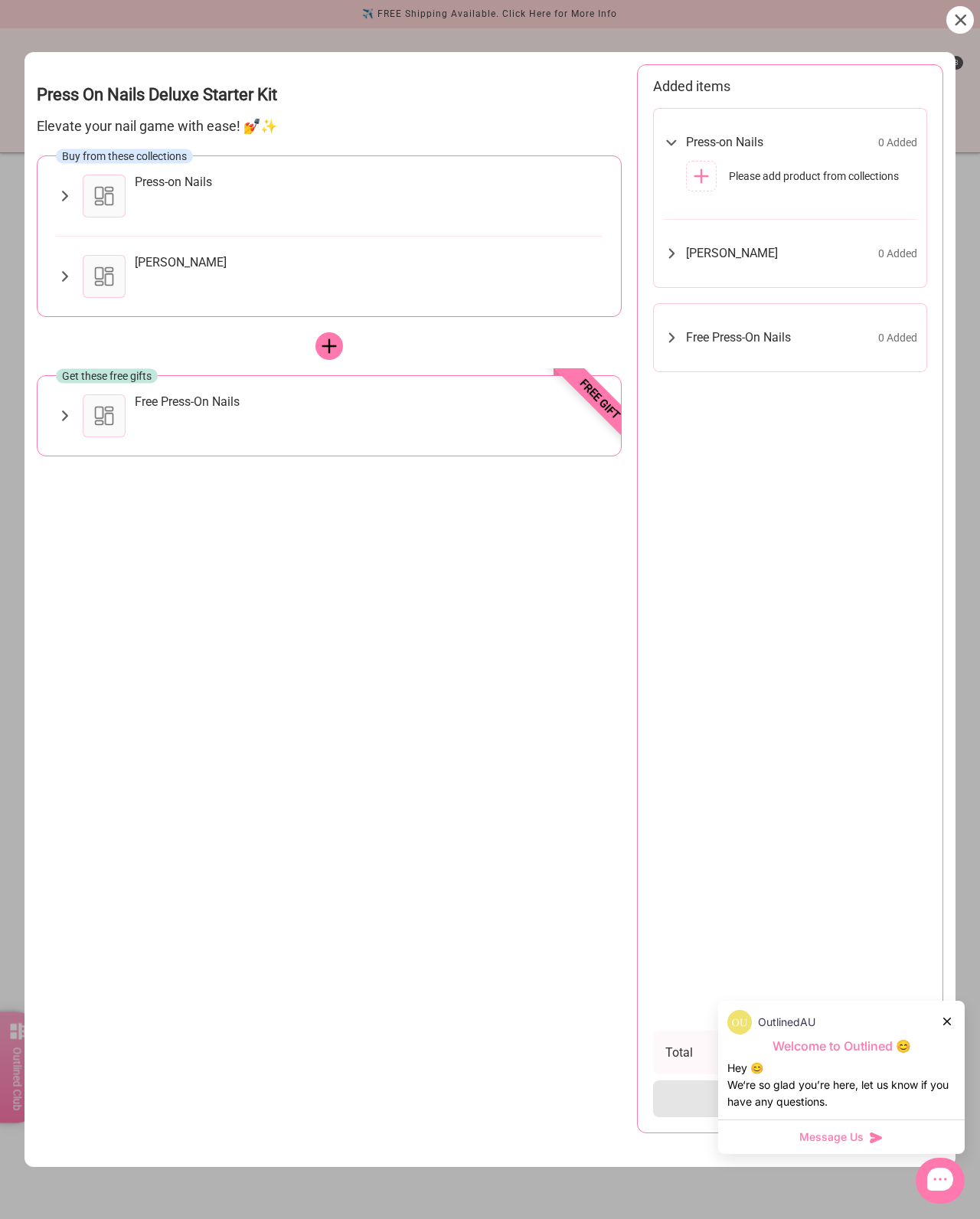
click at [70, 187] on icon at bounding box center [64, 196] width 18 height 19
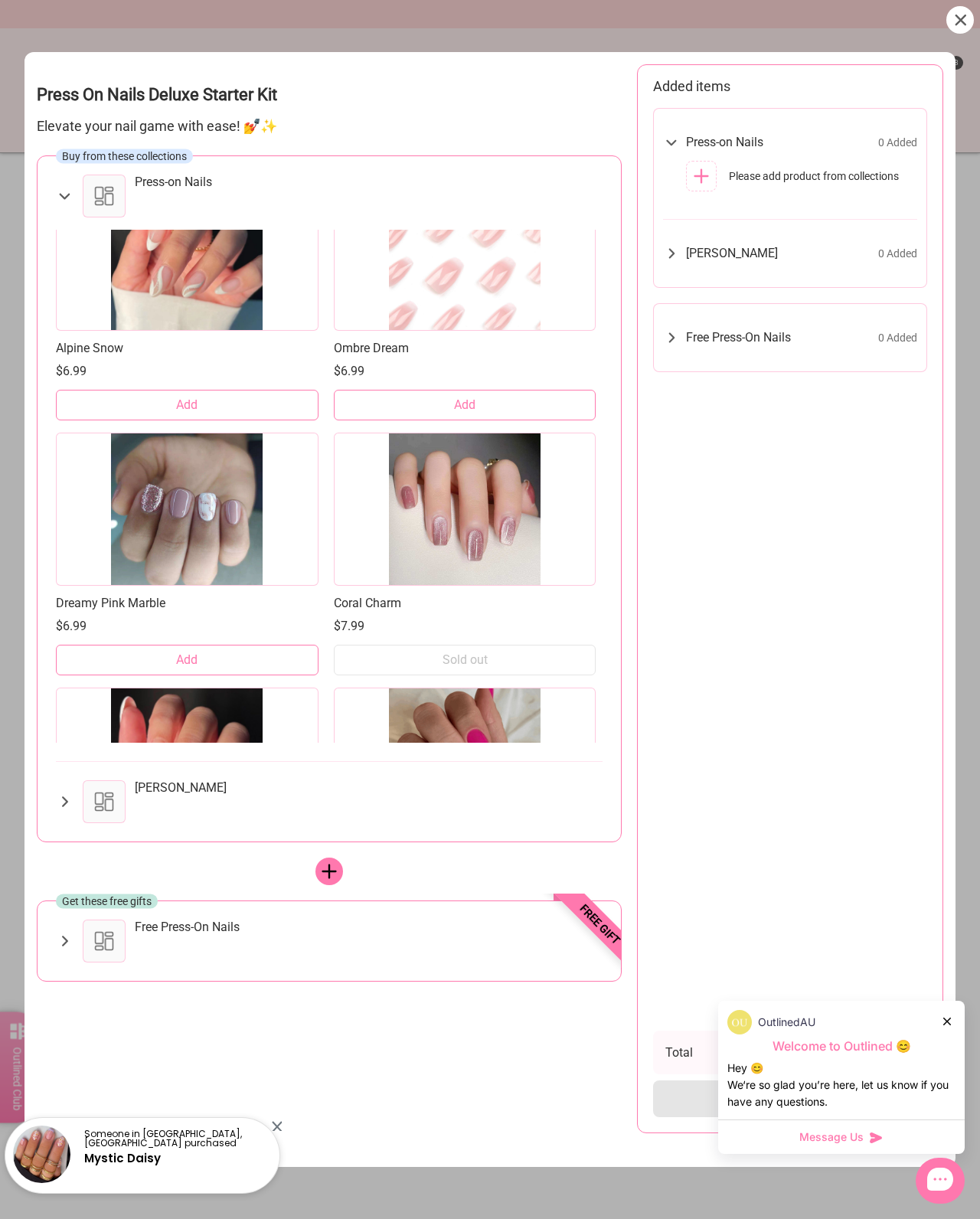
scroll to position [2857, 0]
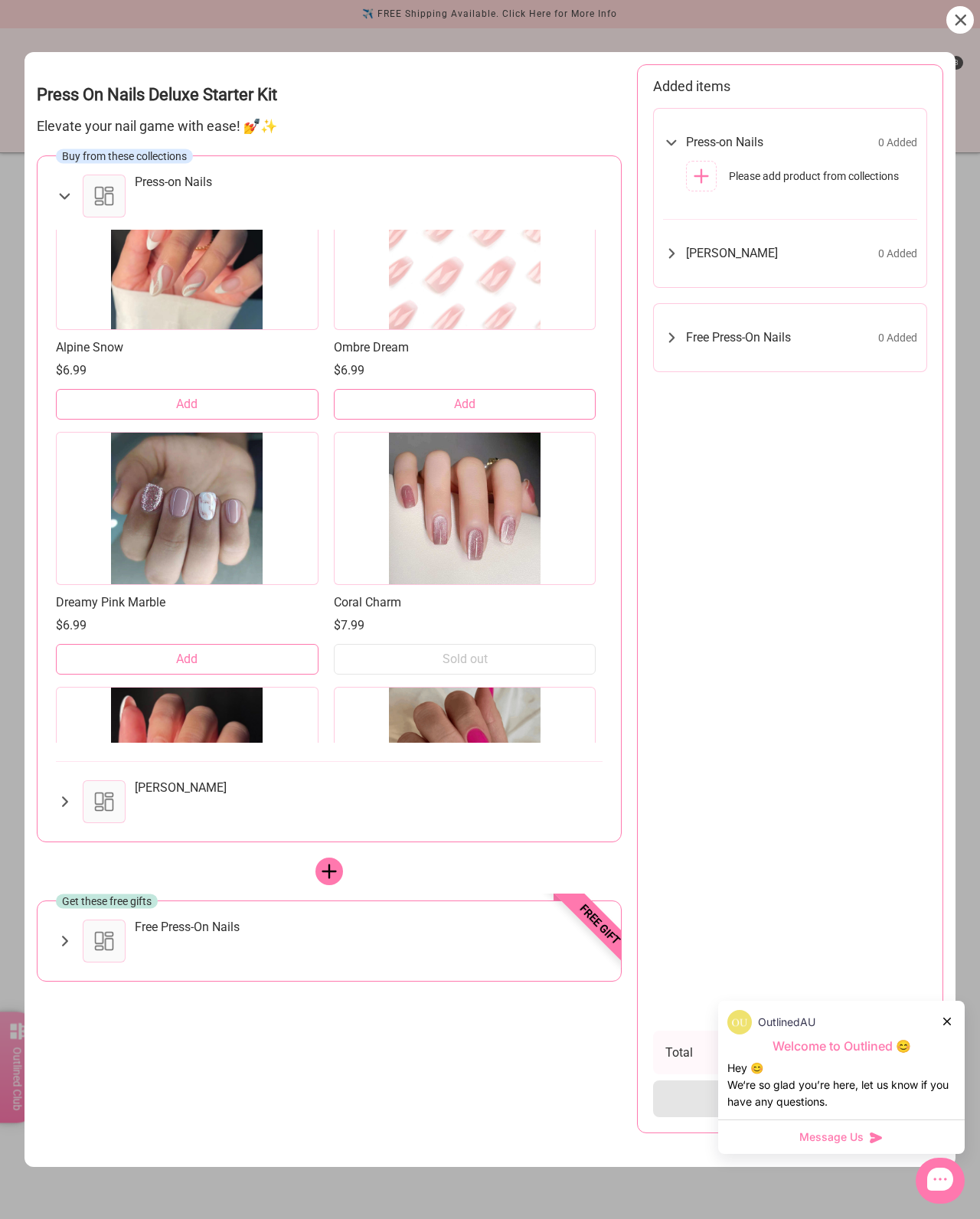
click at [258, 644] on button "Add" at bounding box center [187, 660] width 263 height 31
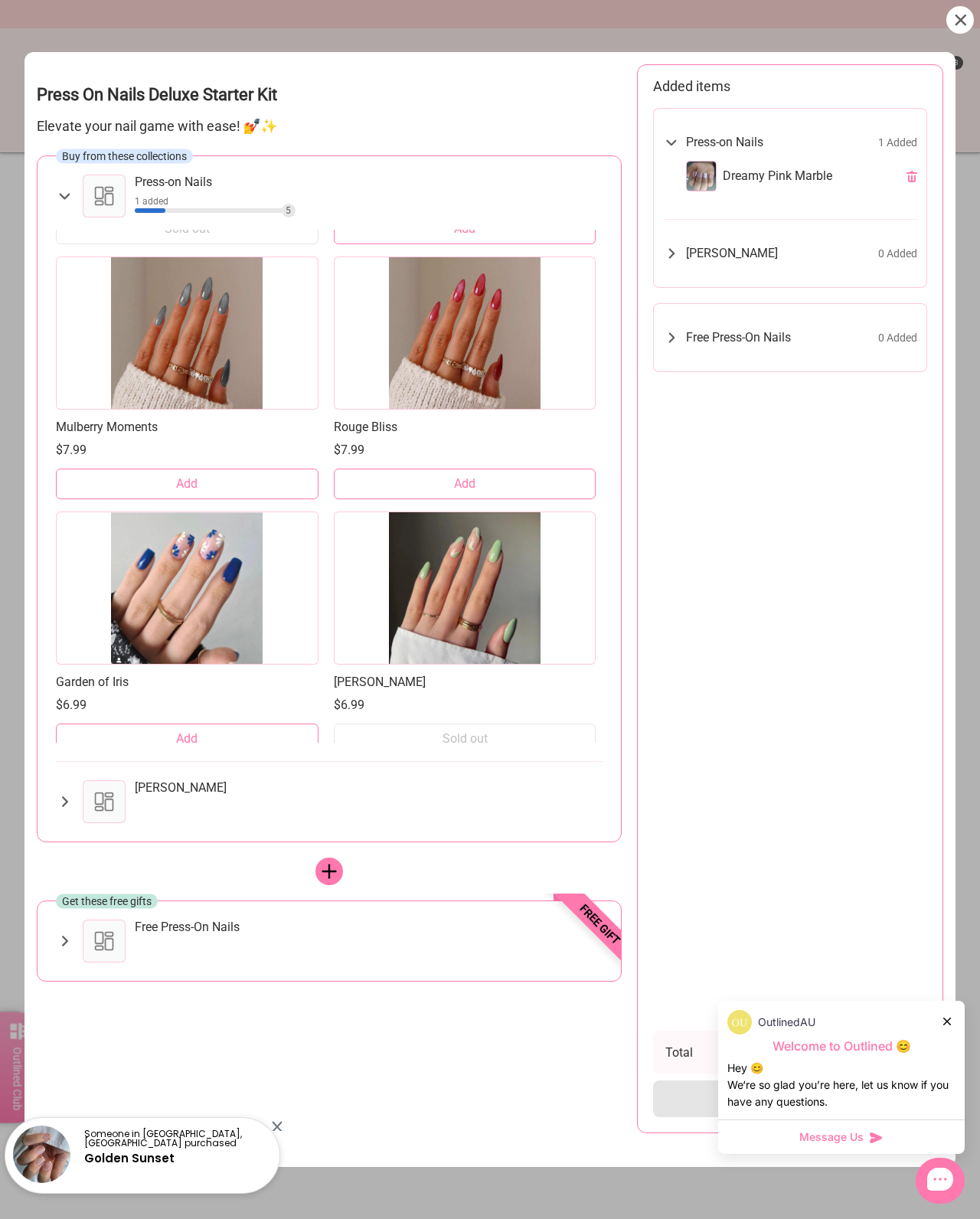
scroll to position [8389, 0]
click at [263, 471] on button "Add" at bounding box center [187, 484] width 263 height 31
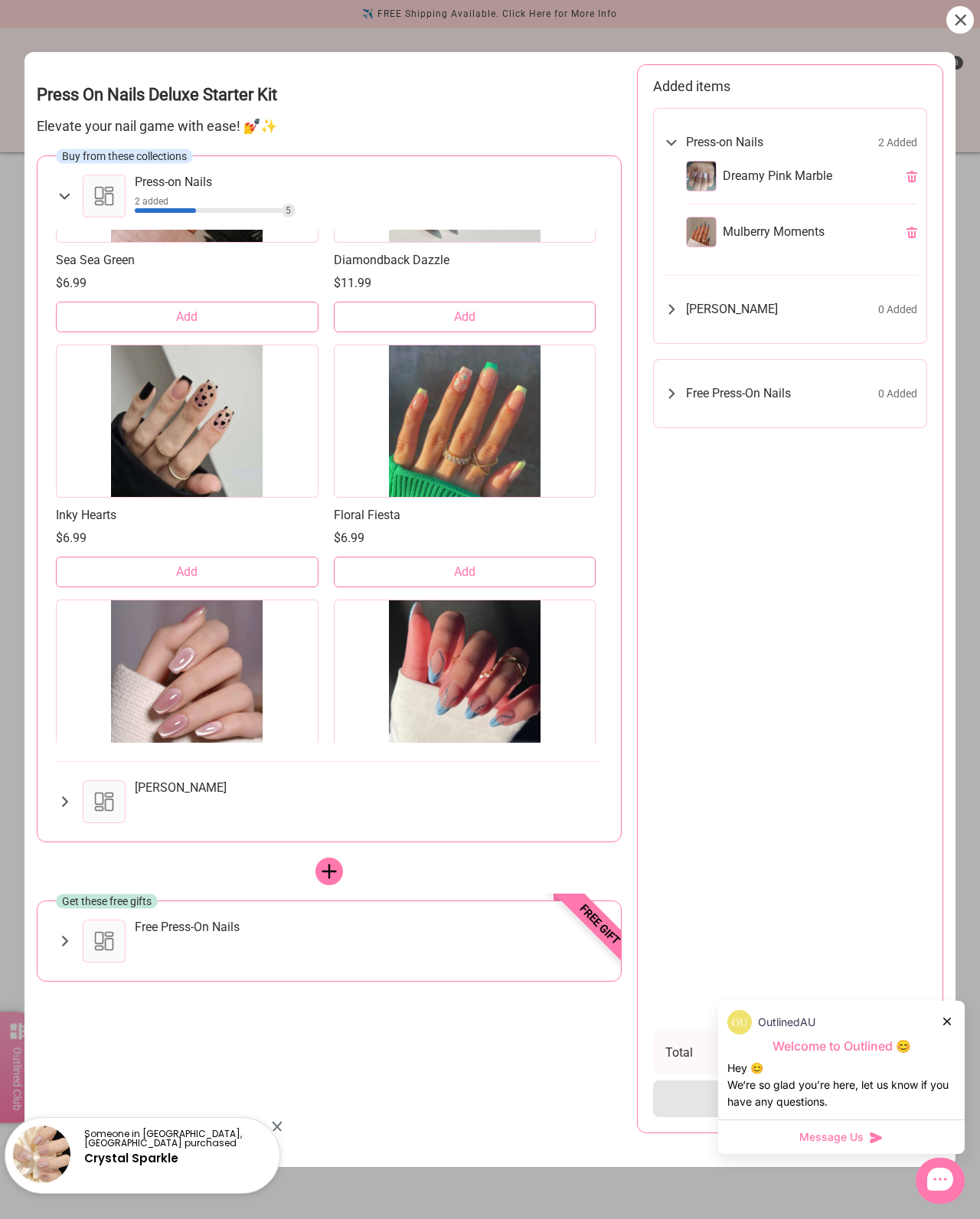
scroll to position [9839, 0]
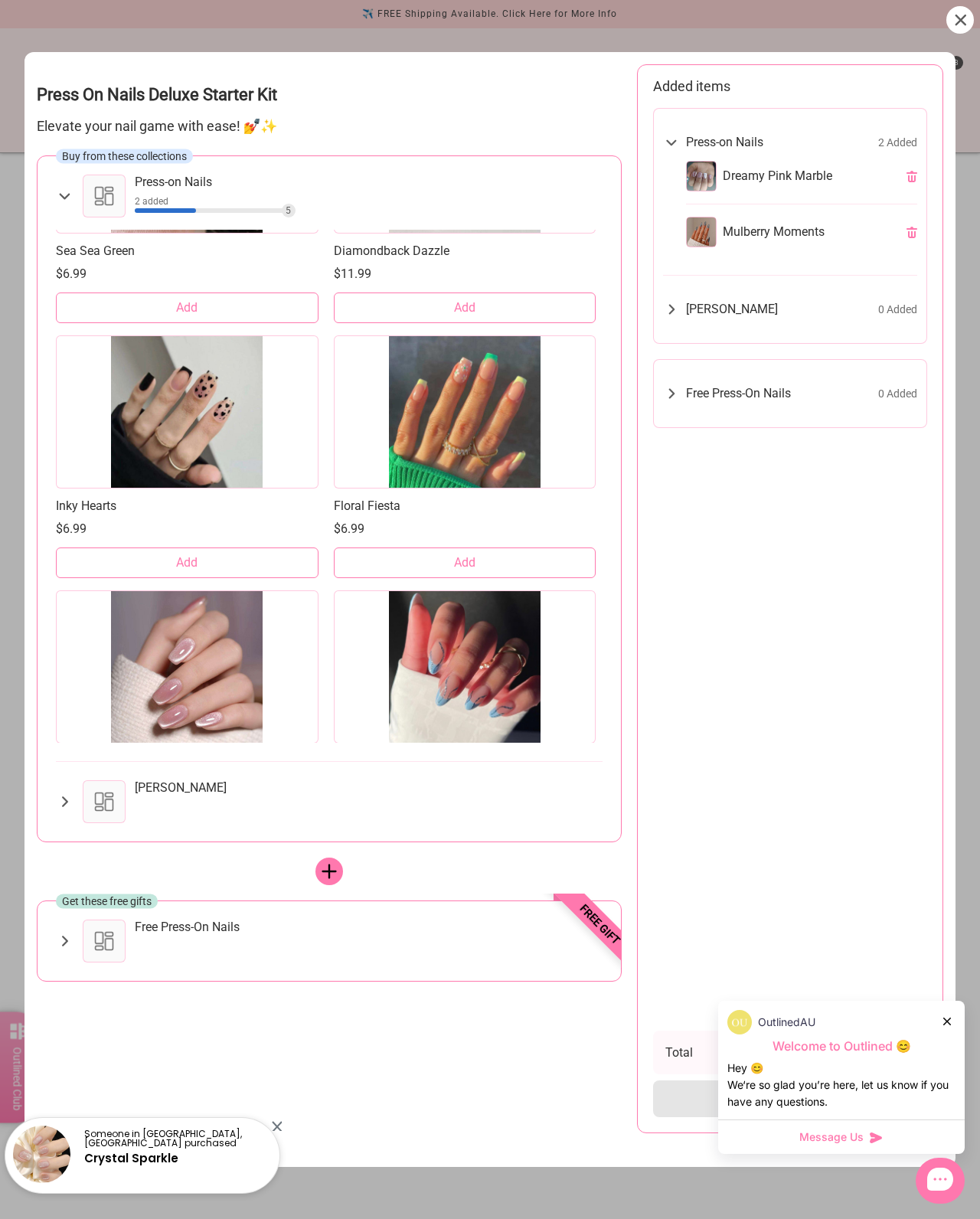
click at [273, 548] on button "Add" at bounding box center [187, 563] width 263 height 31
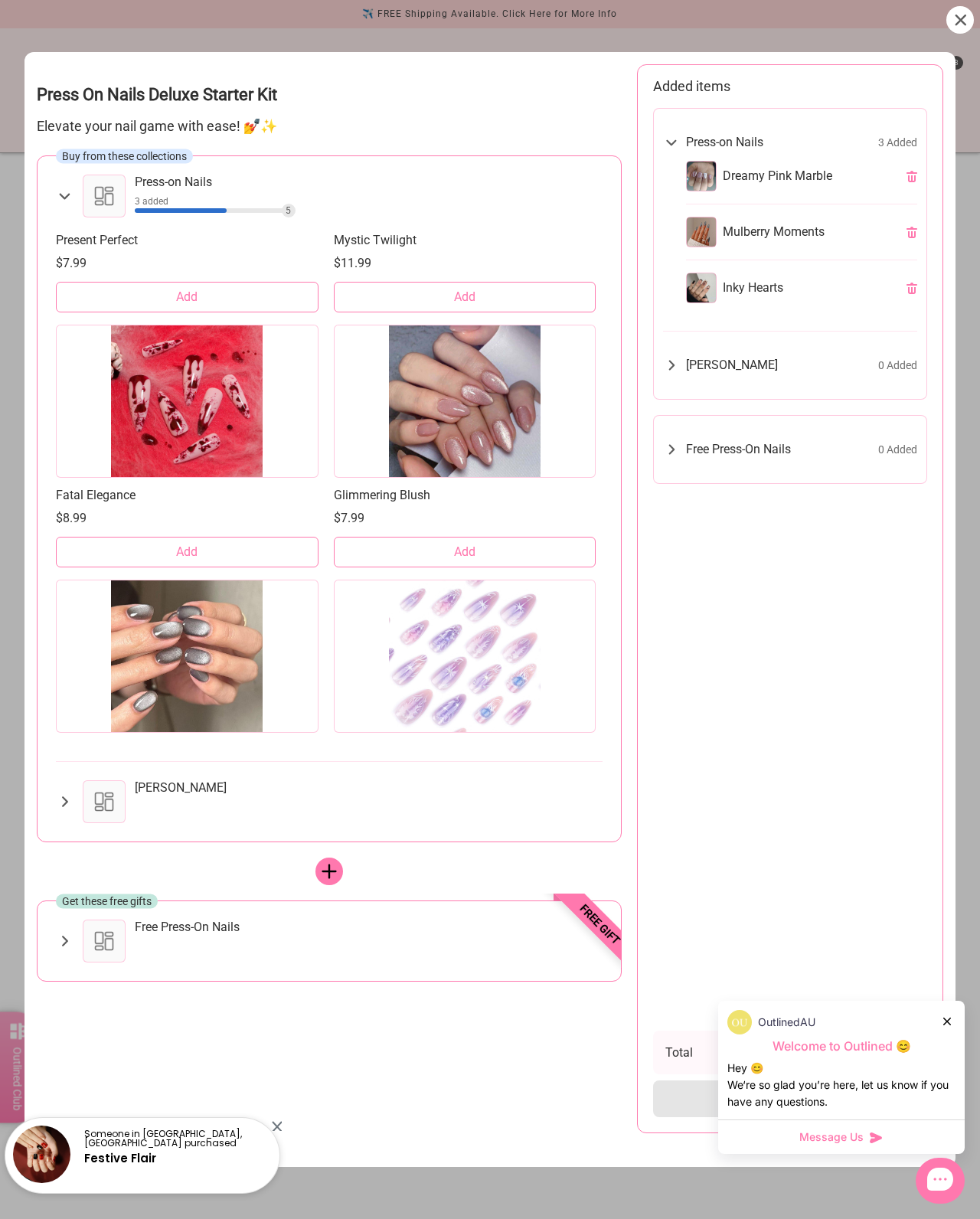
scroll to position [14185, 0]
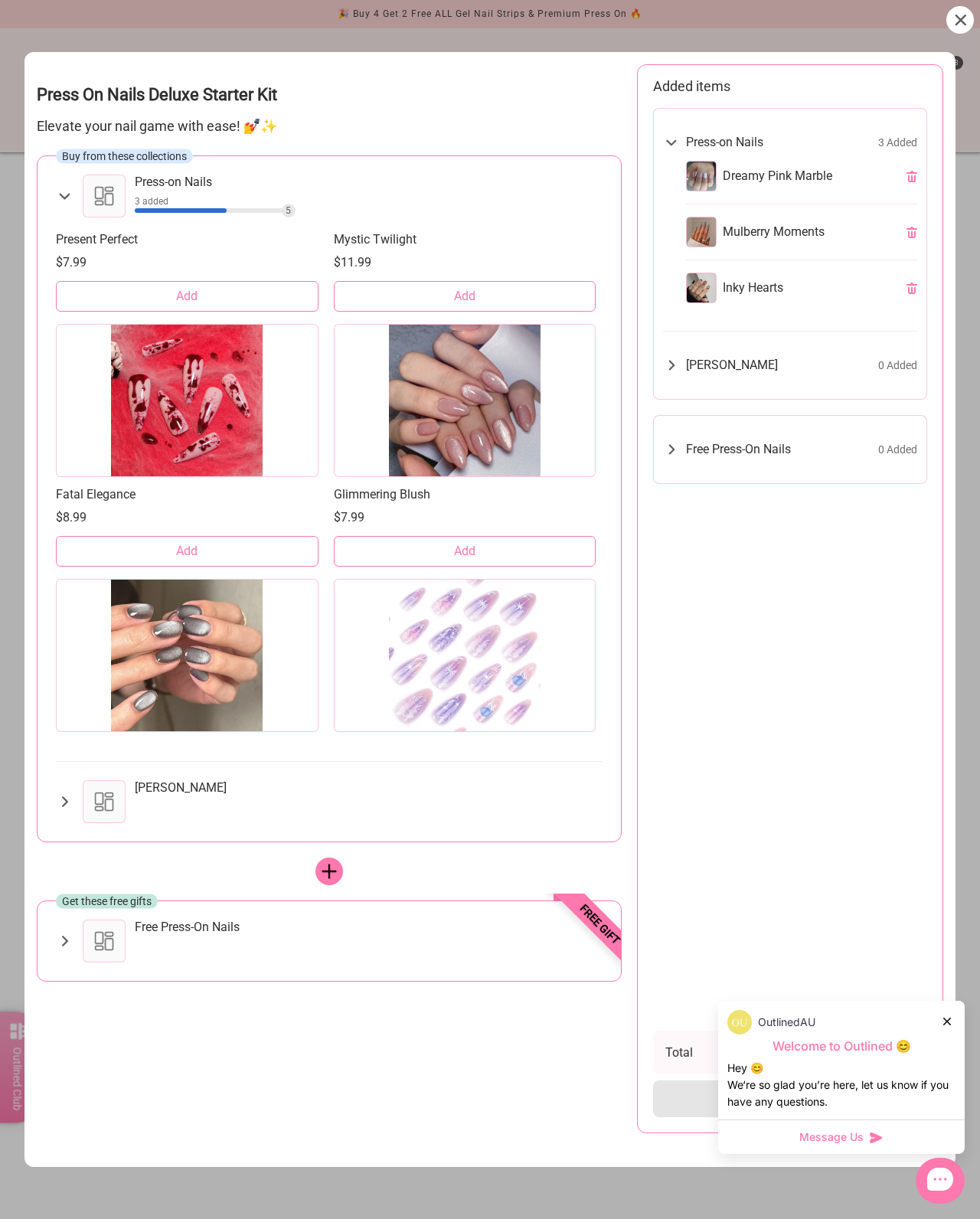
click at [525, 536] on button "Add" at bounding box center [465, 552] width 263 height 31
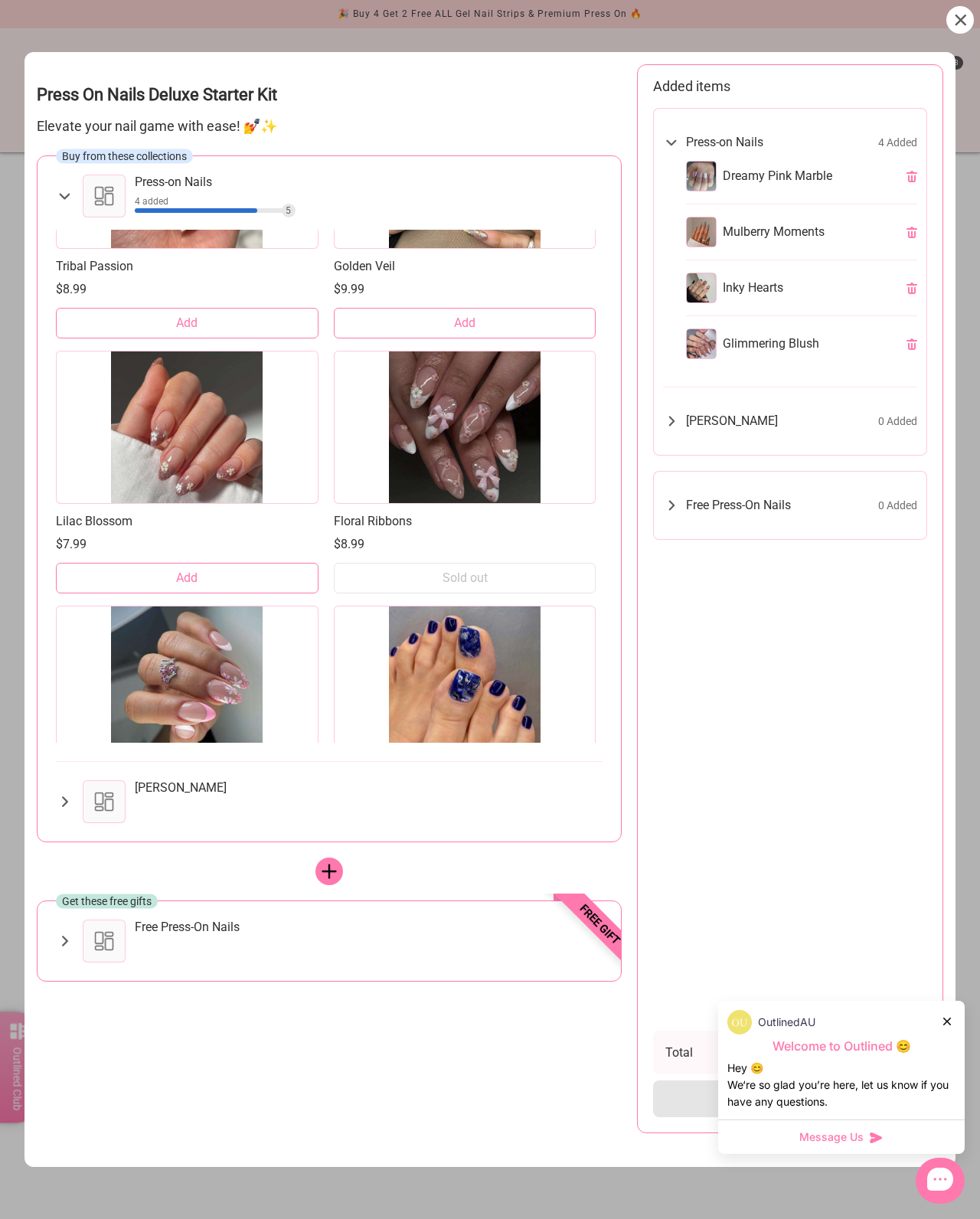
scroll to position [15944, 0]
click at [270, 562] on button "Add" at bounding box center [187, 578] width 263 height 31
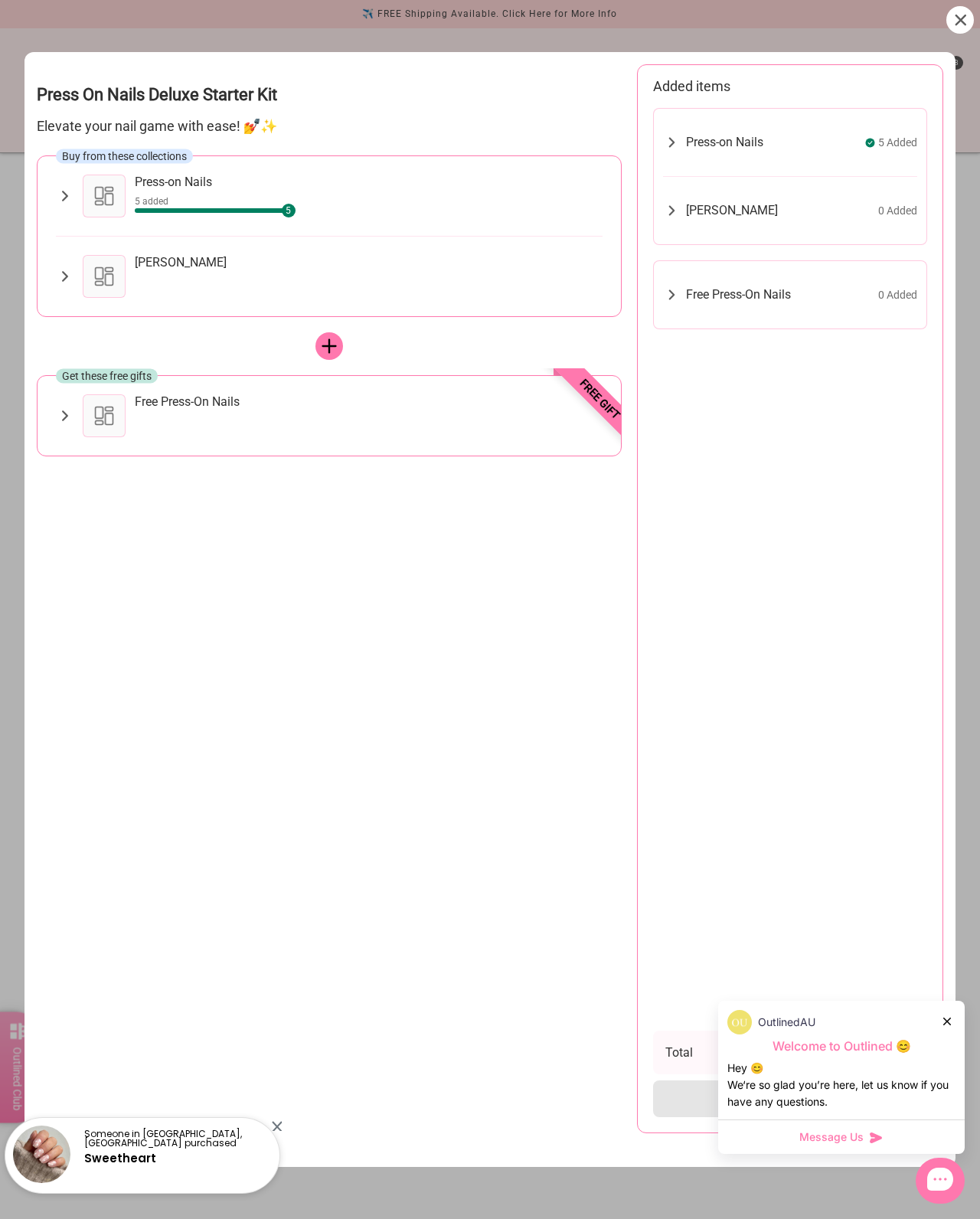
click at [94, 258] on div at bounding box center [104, 277] width 43 height 43
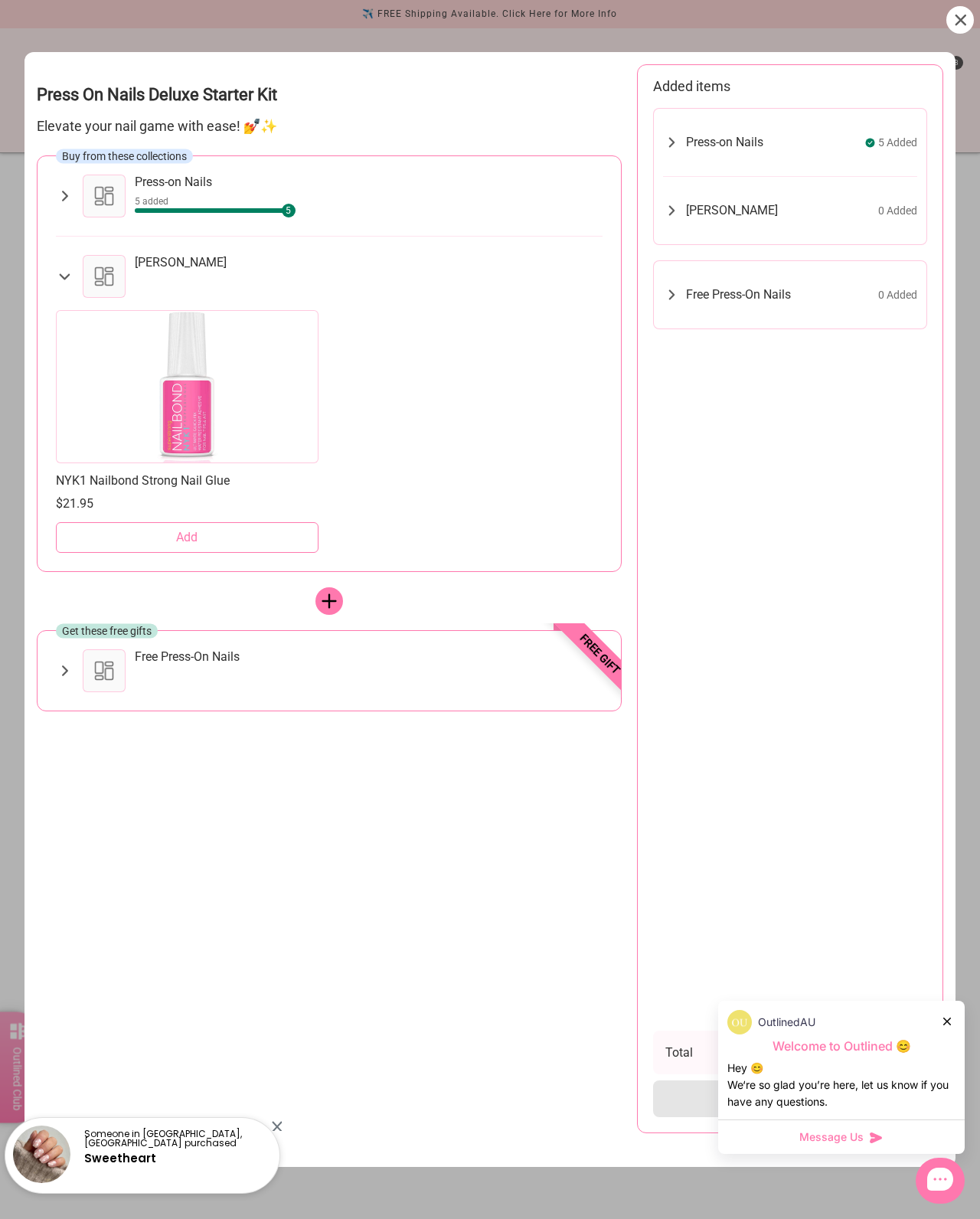
click at [264, 522] on button "Add" at bounding box center [187, 538] width 263 height 31
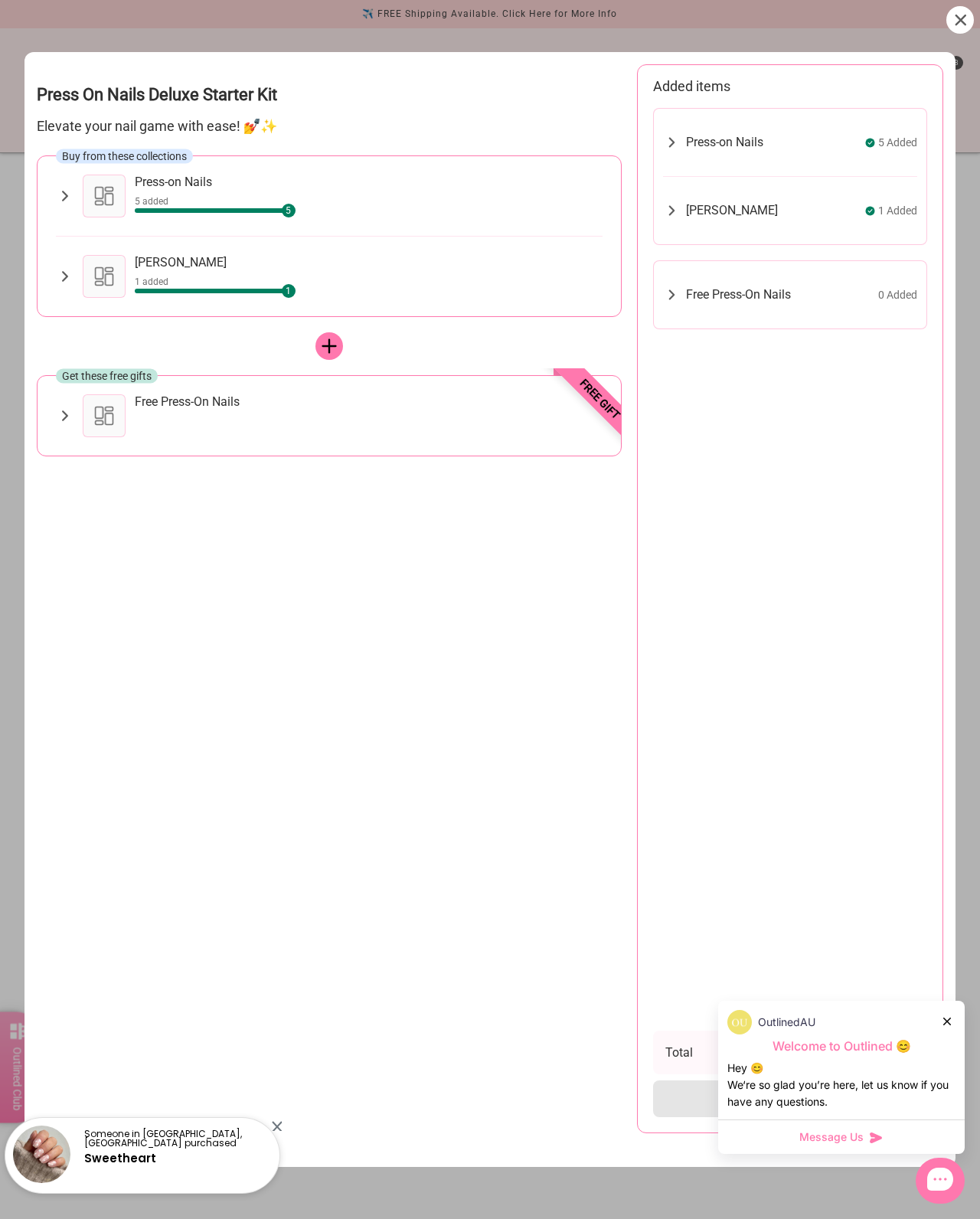
click at [436, 406] on div "Free Press-On Nails" at bounding box center [368, 416] width 468 height 43
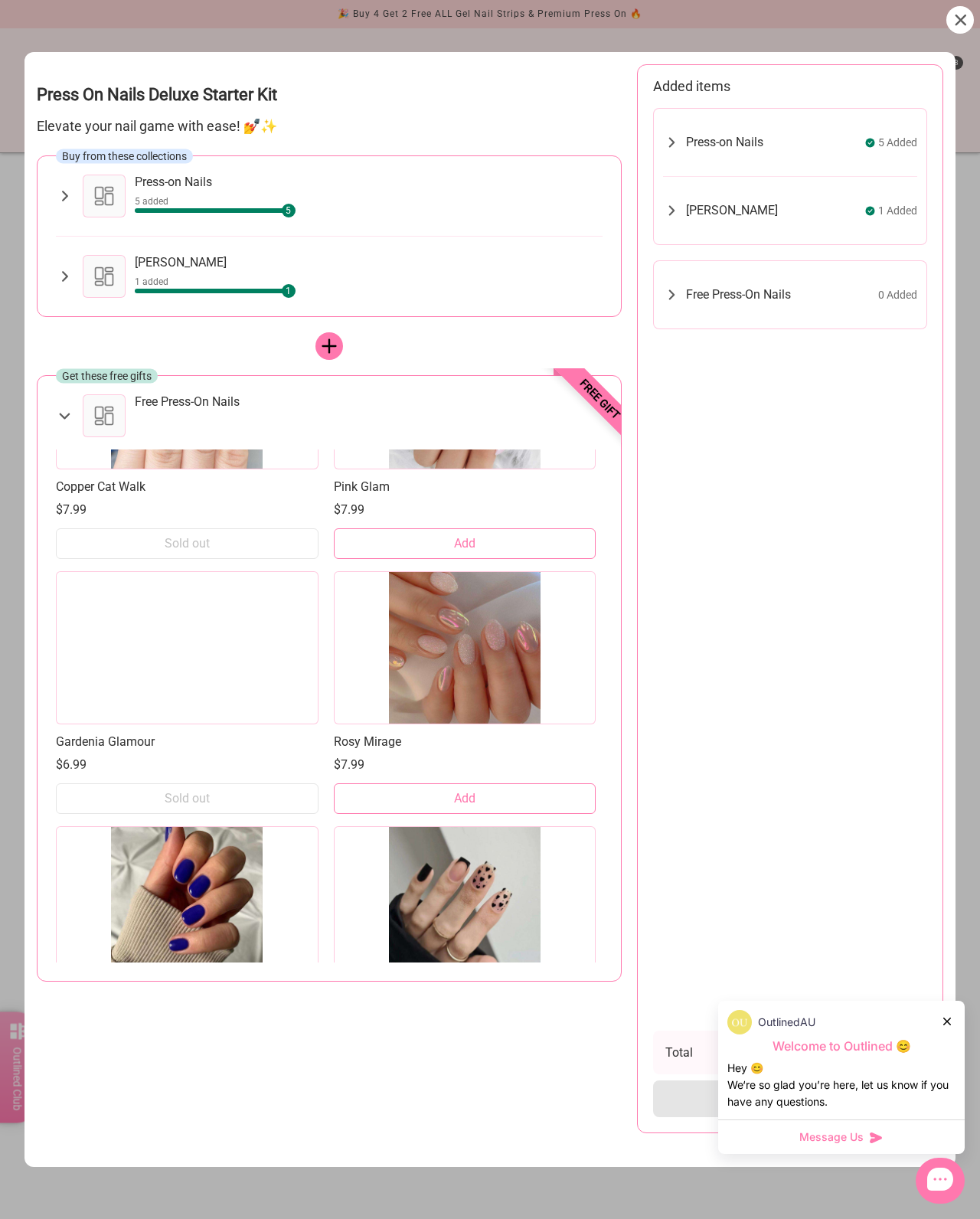
scroll to position [9305, 0]
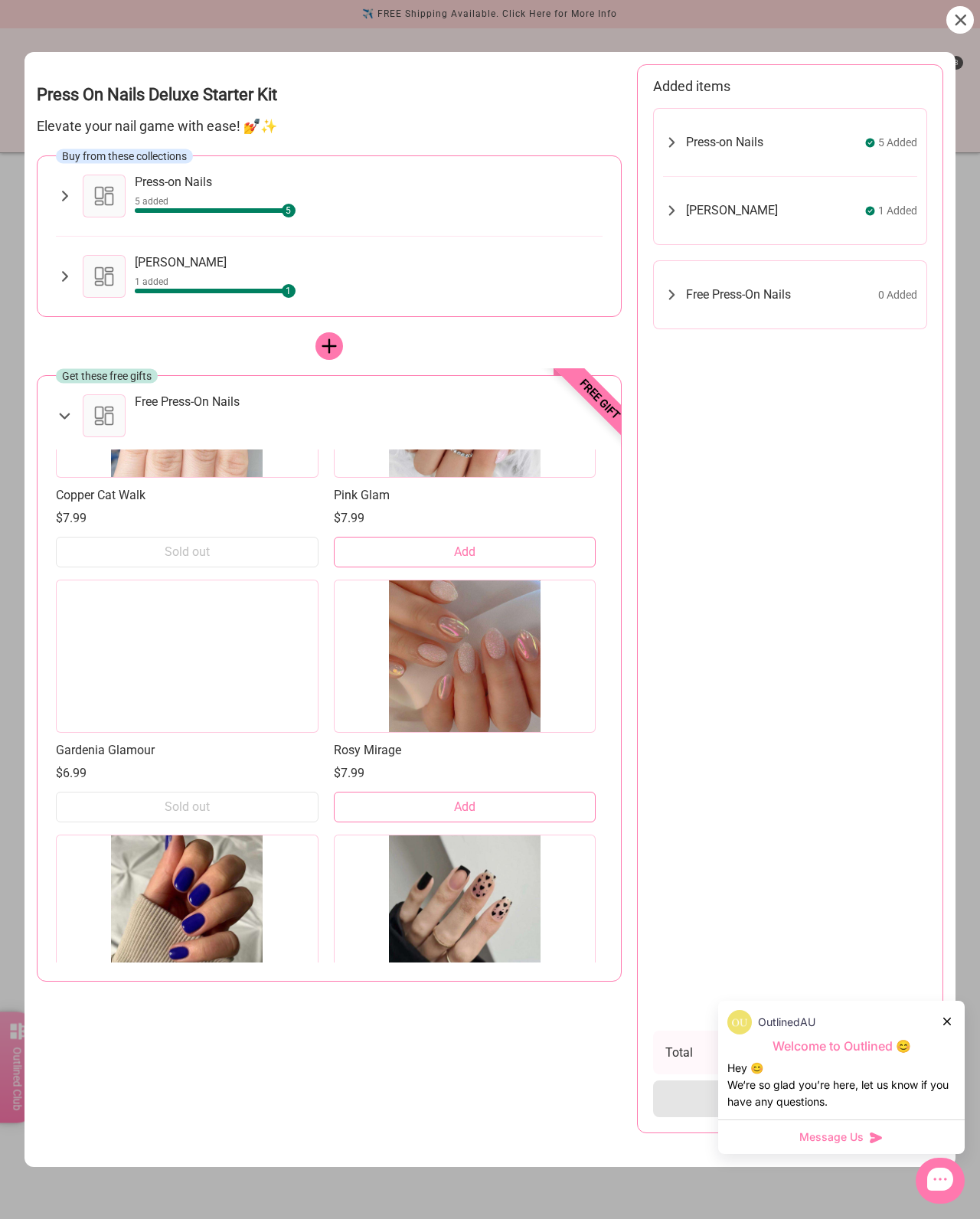
click at [527, 792] on button "Add" at bounding box center [465, 807] width 263 height 31
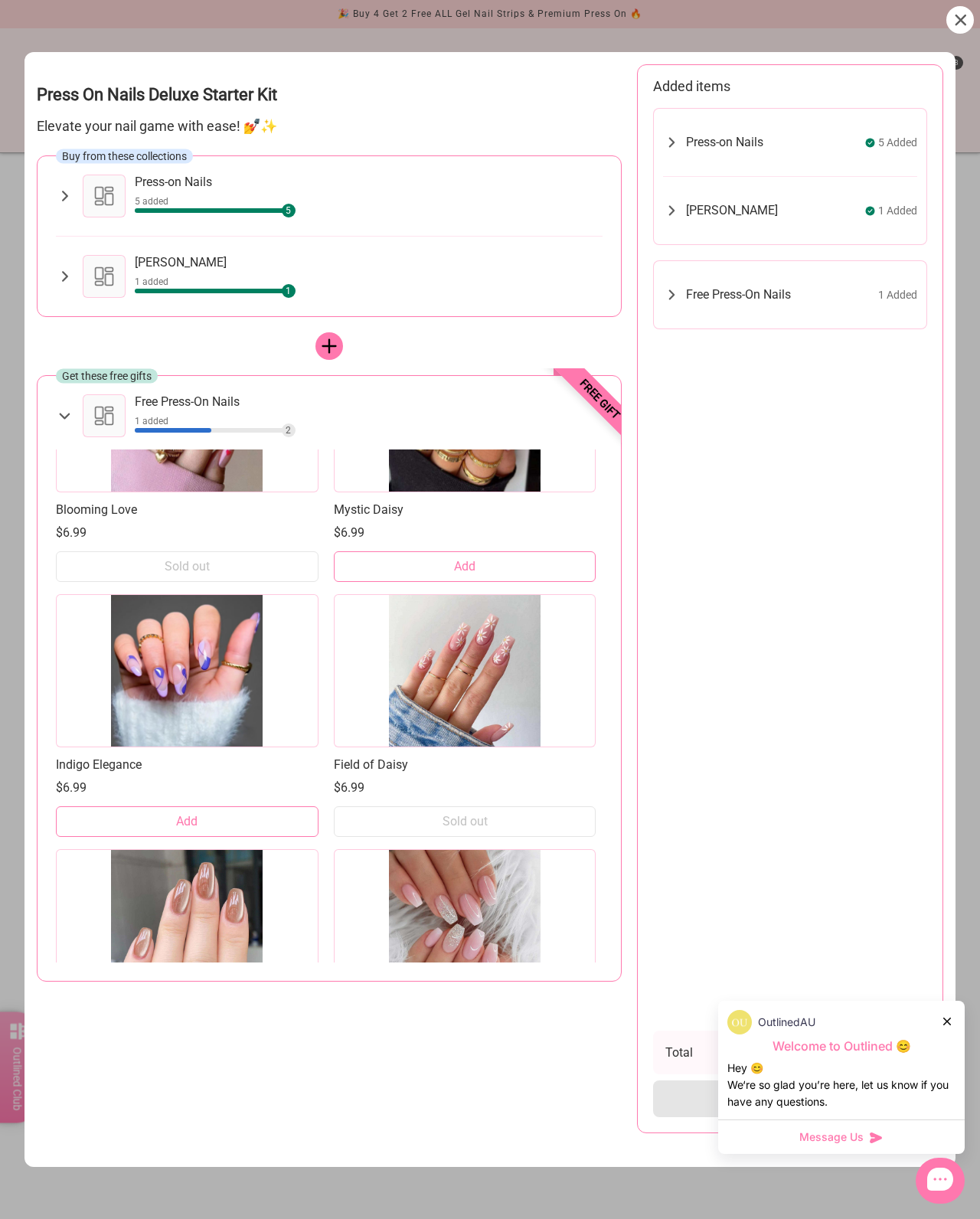
scroll to position [8795, 0]
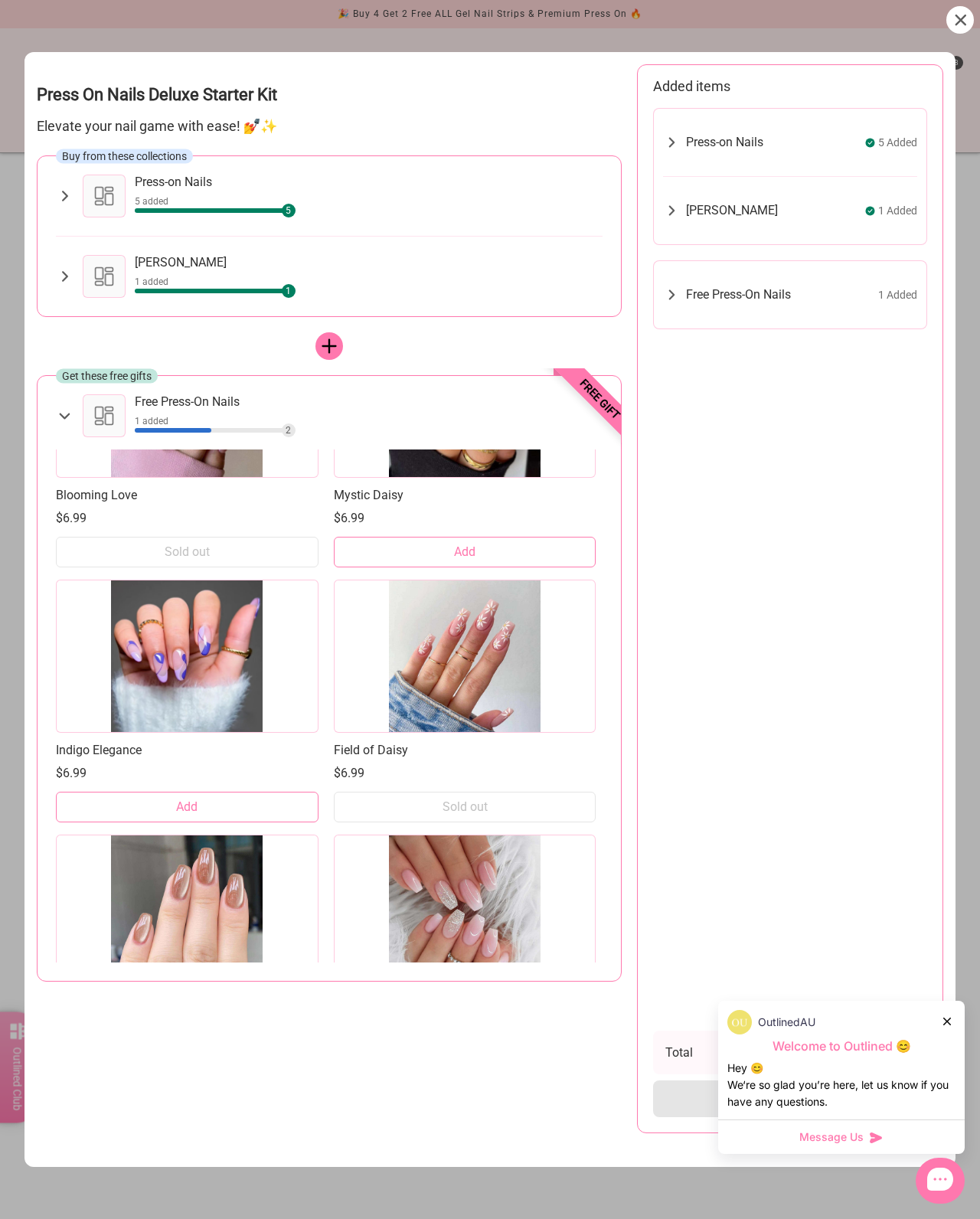
click at [265, 792] on button "Add" at bounding box center [187, 807] width 263 height 31
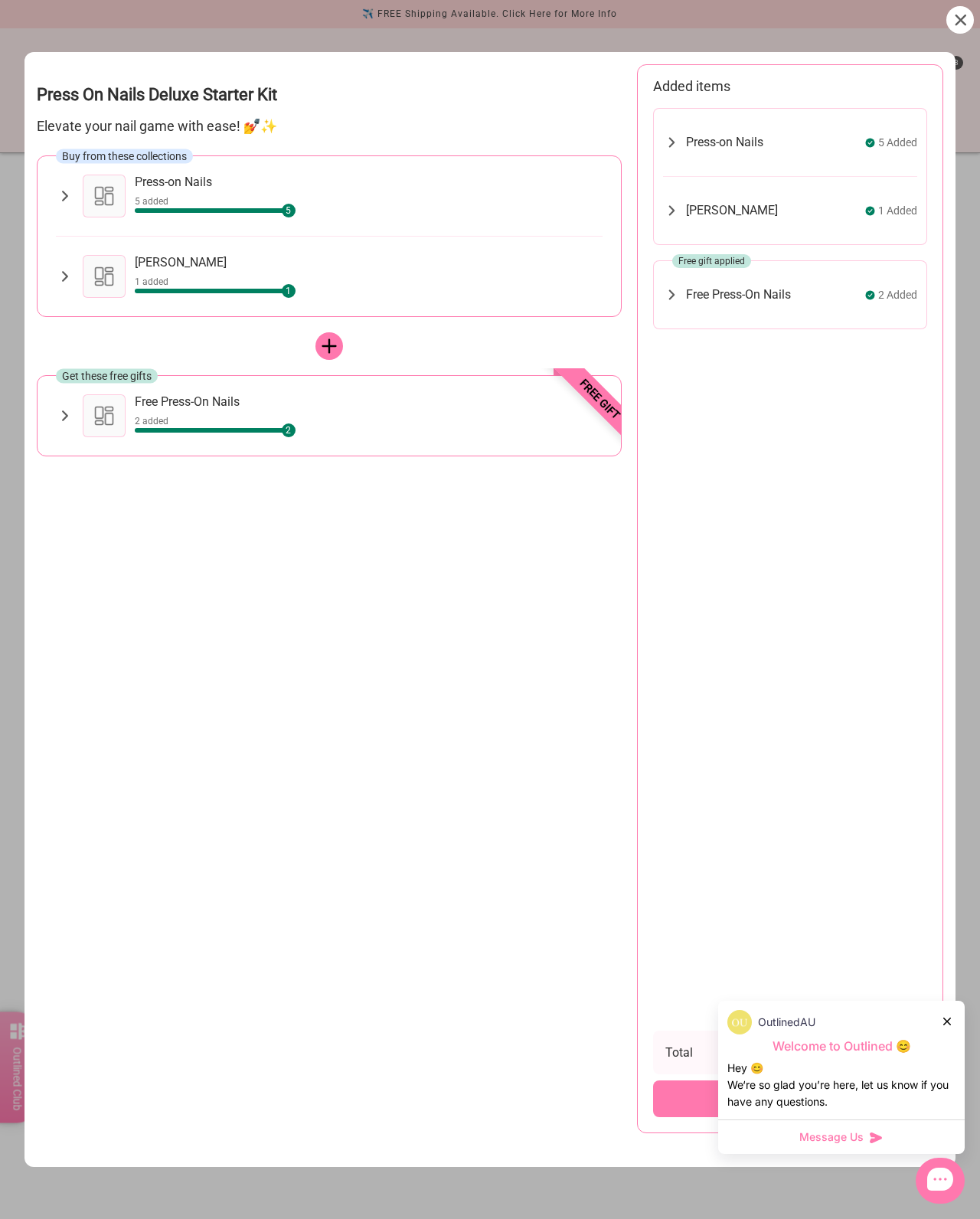
click at [676, 1117] on div "Add Bundle" at bounding box center [790, 1099] width 274 height 37
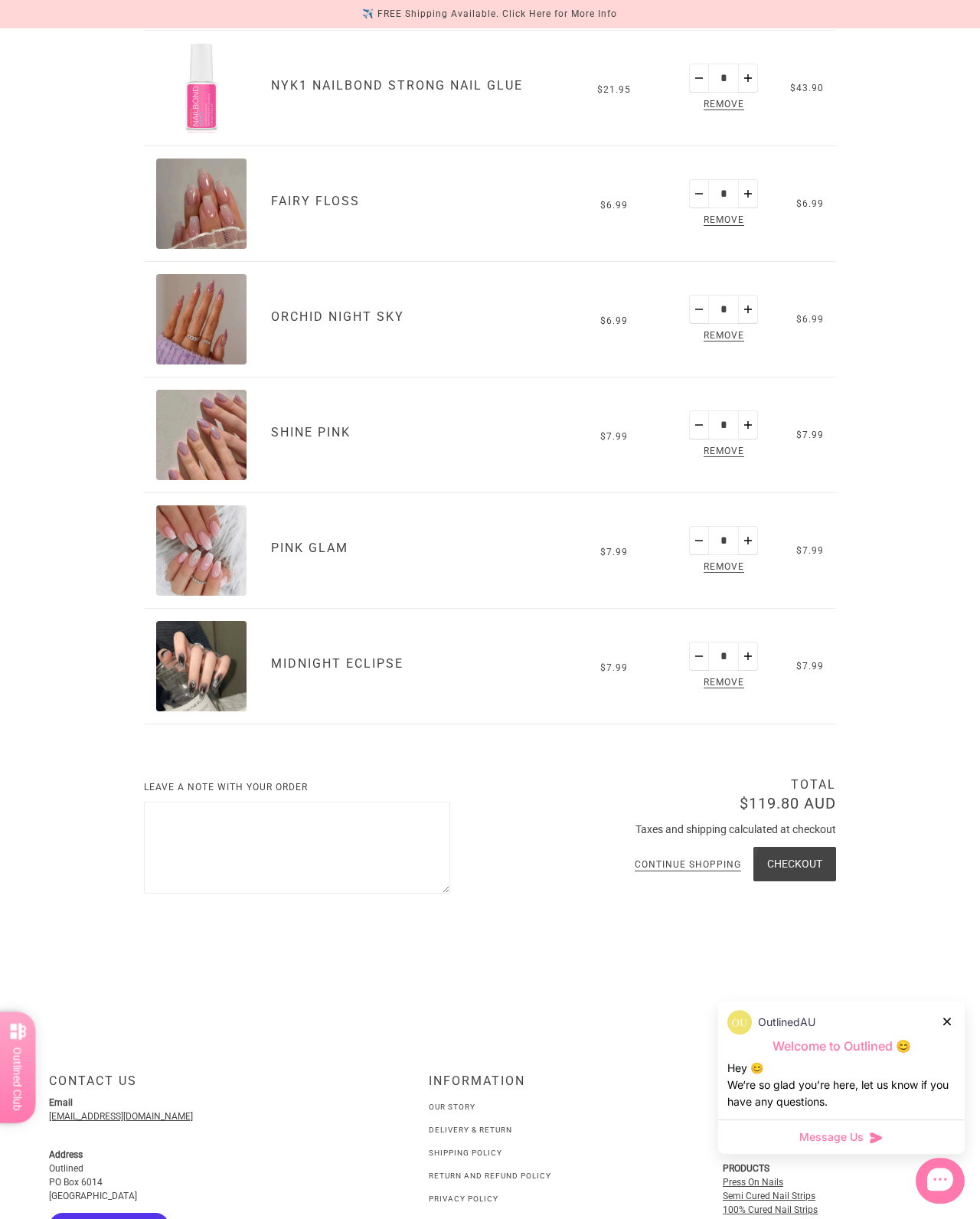
scroll to position [1227, 0]
